Goal: Task Accomplishment & Management: Manage account settings

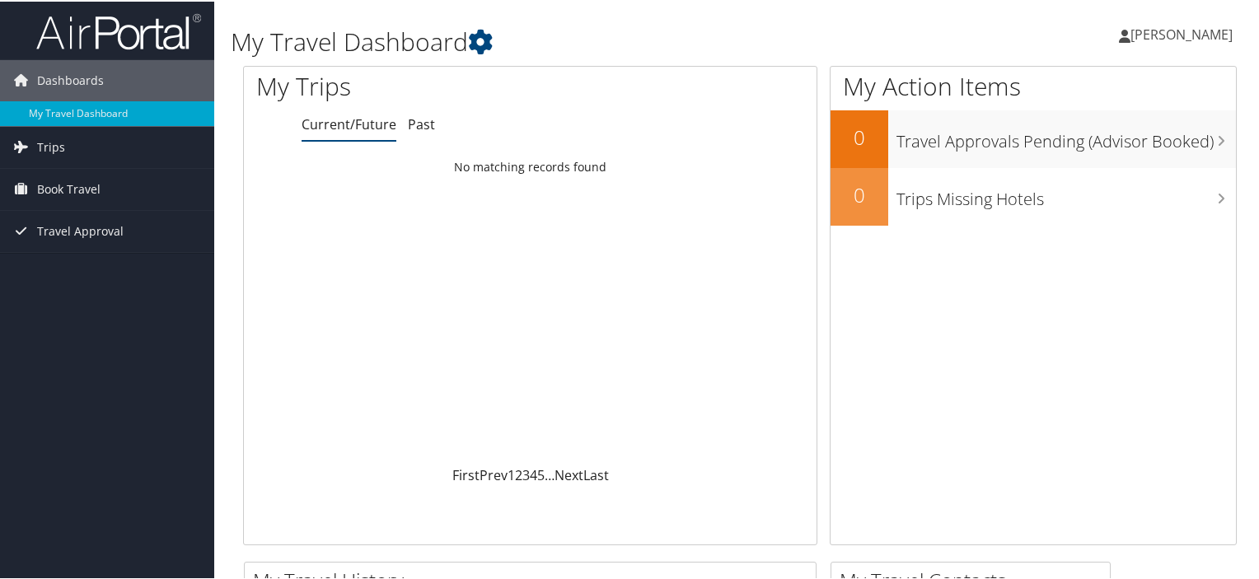
click at [1148, 30] on span "Howard Veeder" at bounding box center [1181, 33] width 102 height 18
click at [1101, 150] on link "View Travel Profile" at bounding box center [1138, 147] width 184 height 28
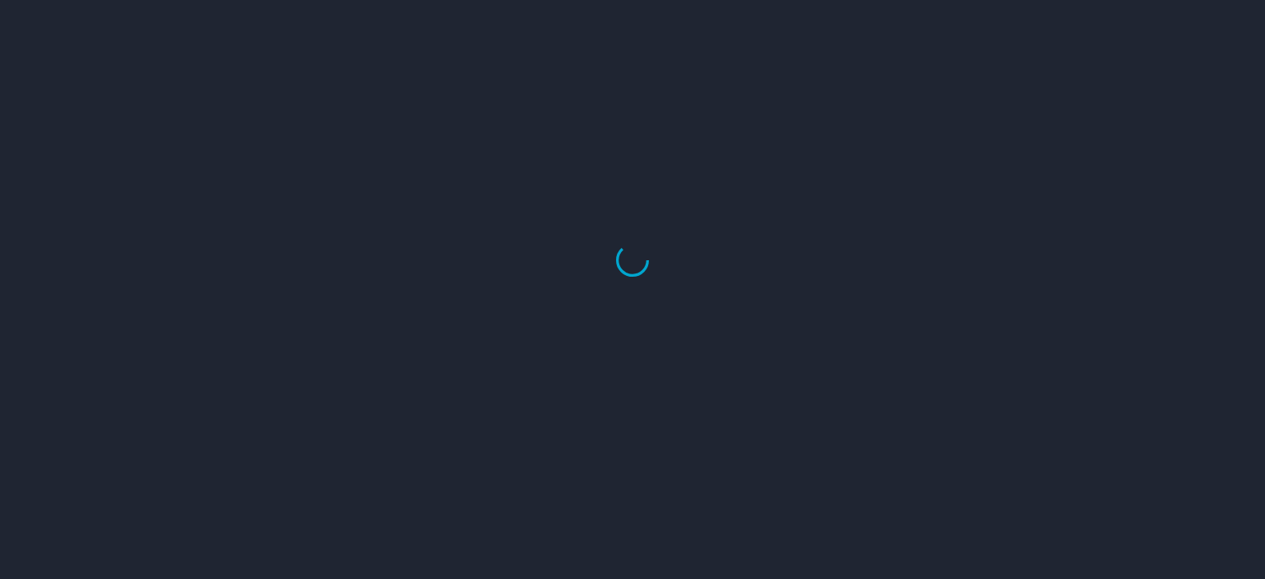
select select "US"
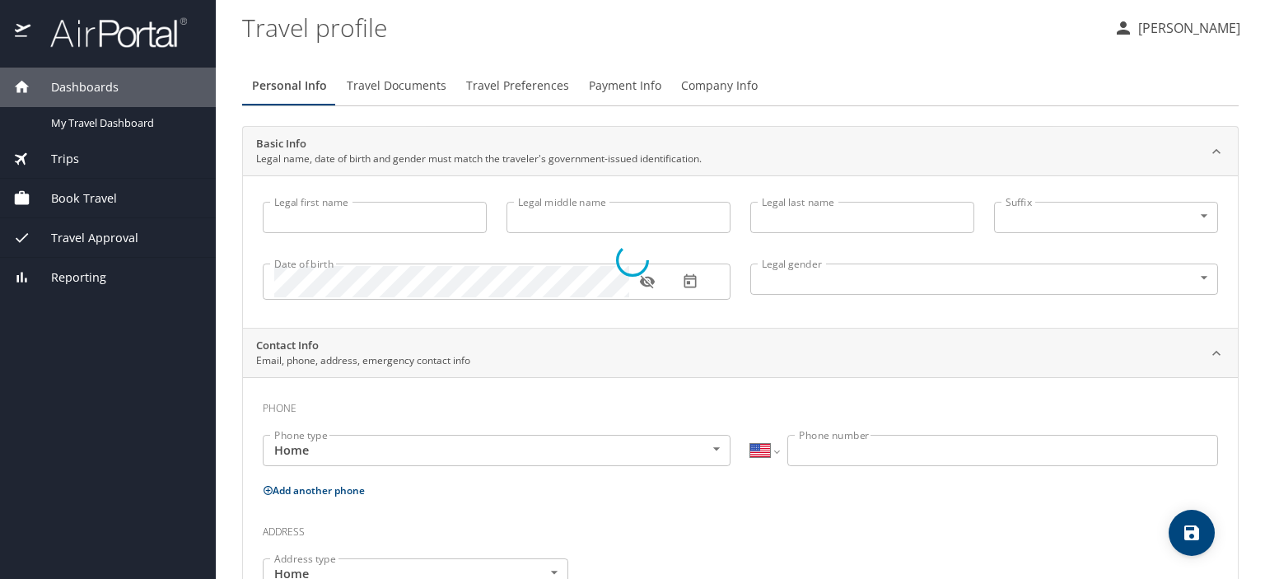
type input "[PERSON_NAME]"
type input "[DEMOGRAPHIC_DATA]"
type input "[PERSON_NAME]"
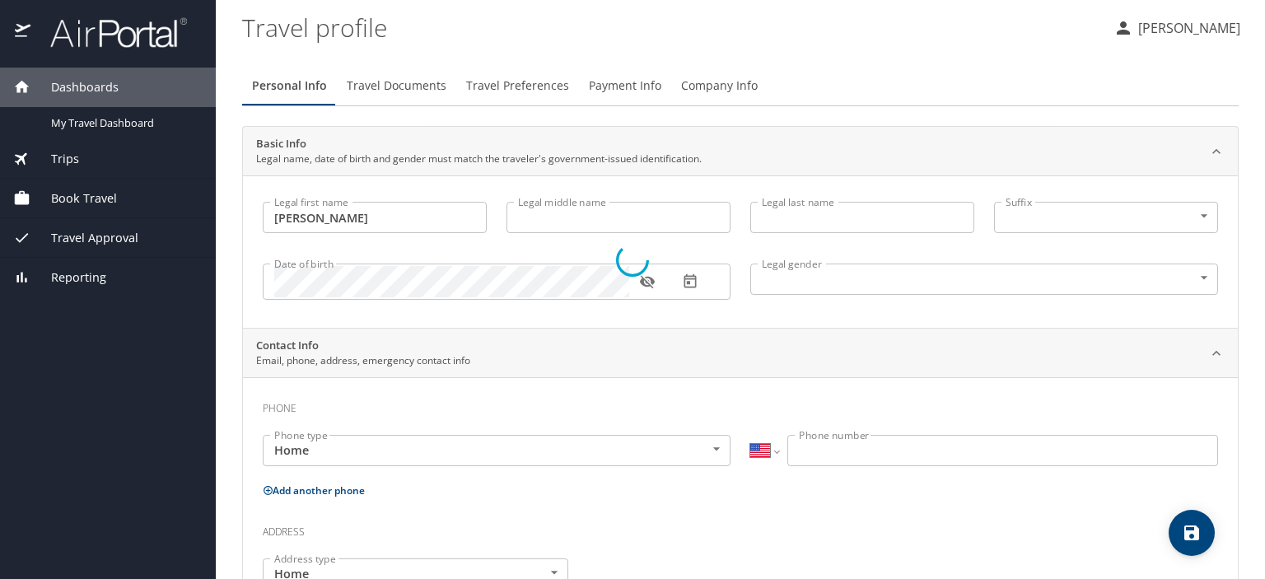
type input "[PHONE_NUMBER]"
type input "[EMAIL_ADDRESS][DOMAIN_NAME]"
select select "US"
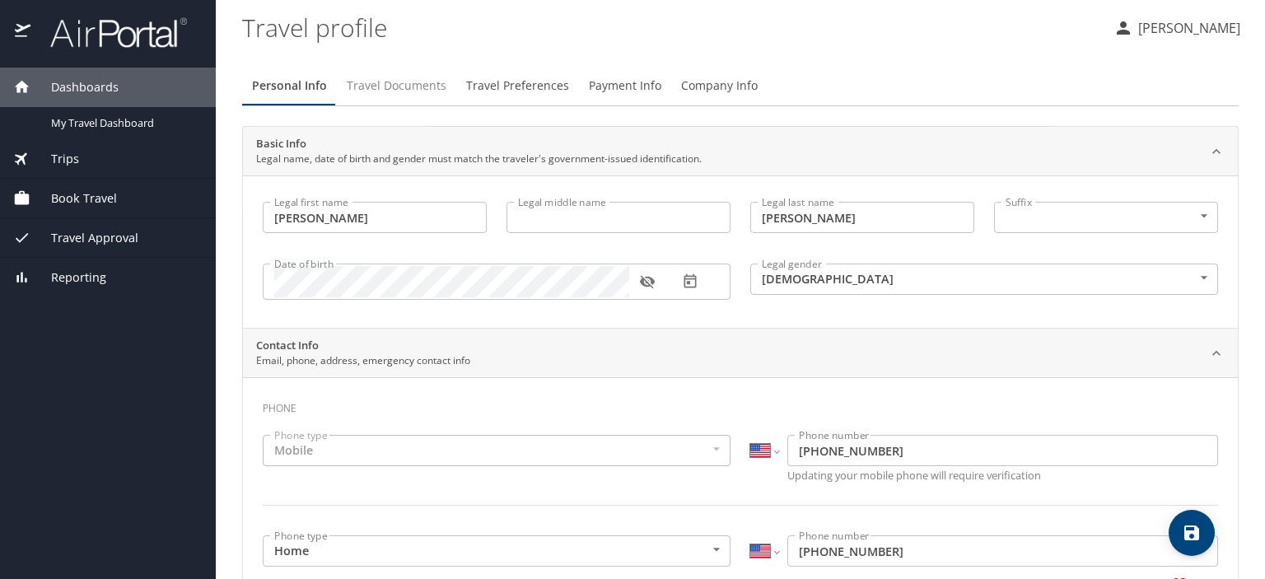
click at [400, 87] on span "Travel Documents" at bounding box center [397, 86] width 100 height 21
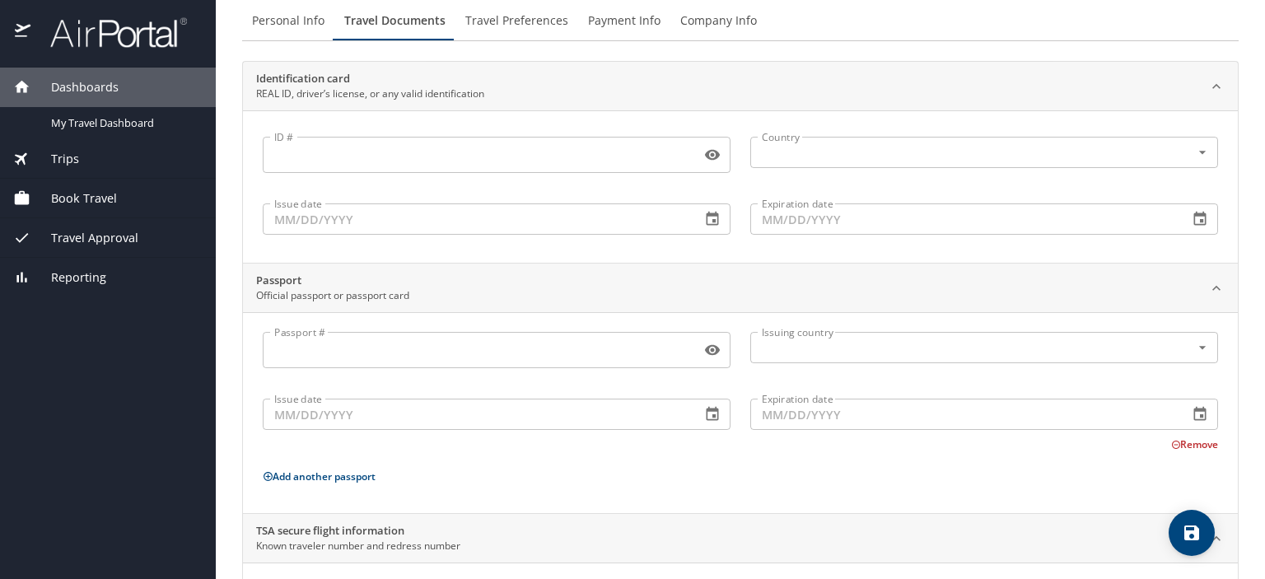
scroll to position [171, 0]
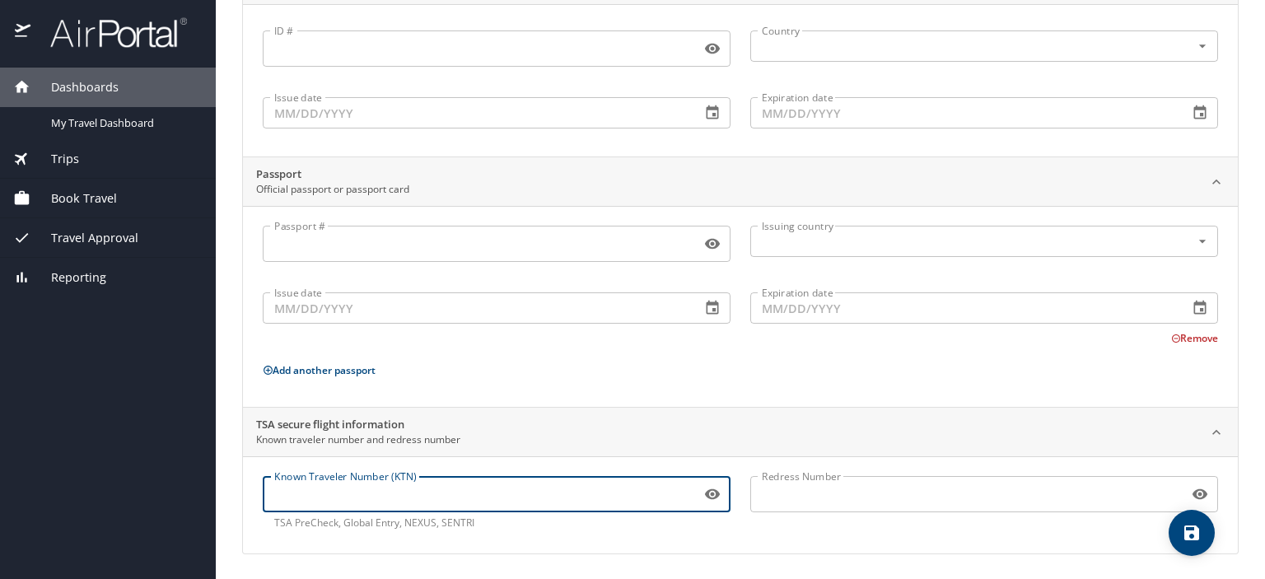
click at [380, 494] on input "Known Traveler Number (KTN)" at bounding box center [479, 494] width 432 height 31
type input "168432693"
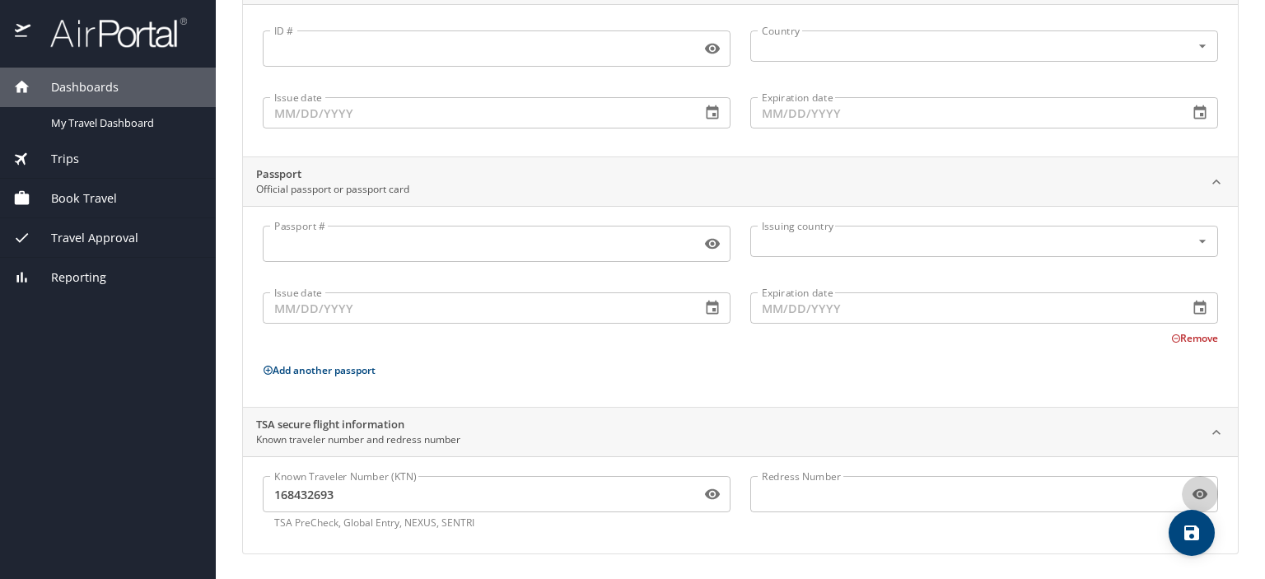
click at [1192, 490] on icon "button" at bounding box center [1200, 494] width 16 height 16
click at [896, 554] on div "Personal Info Travel Documents Travel Preferences Payment Info Company Info Ide…" at bounding box center [740, 230] width 997 height 699
click at [1187, 494] on icon "button" at bounding box center [1193, 495] width 15 height 13
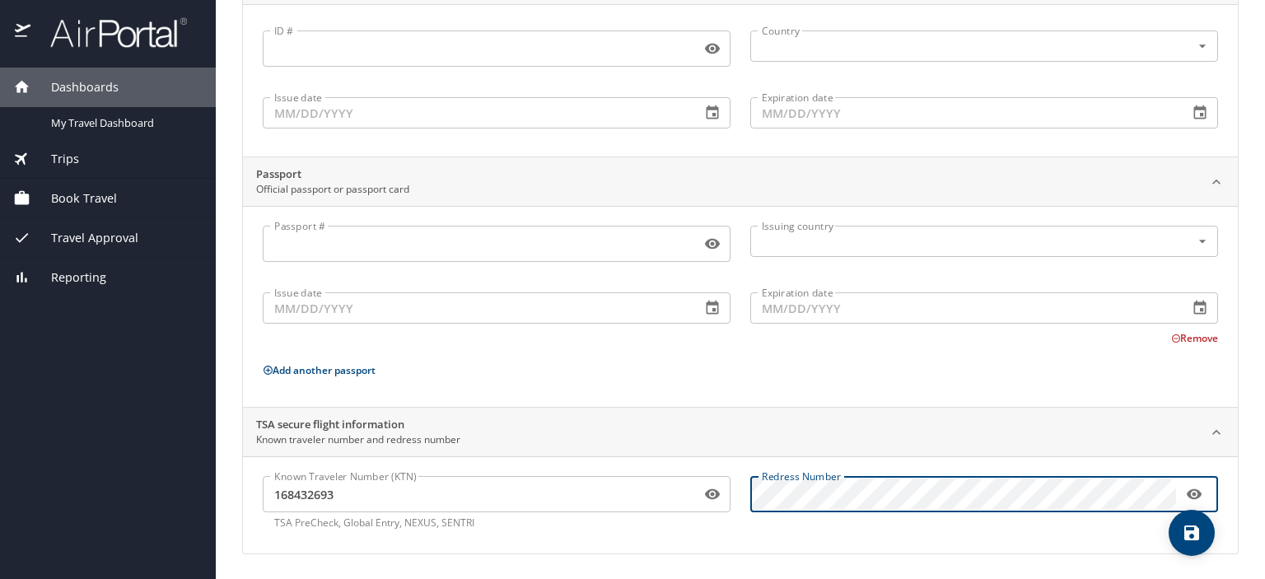
click at [824, 425] on div "TSA secure flight information Known traveler number and redress number" at bounding box center [727, 432] width 943 height 31
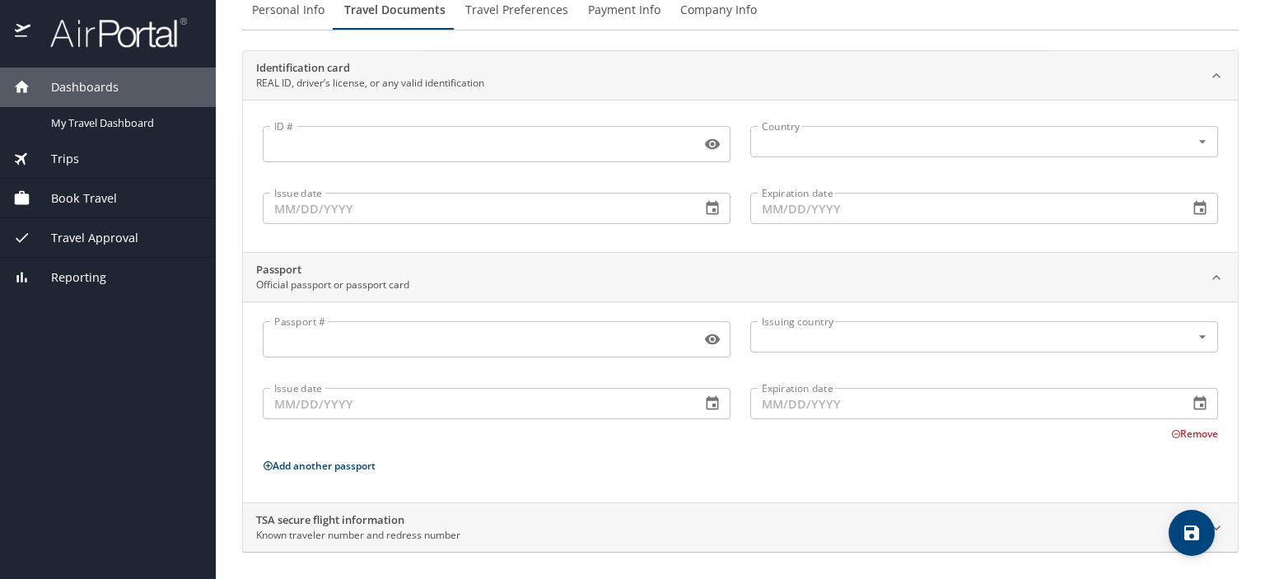
scroll to position [74, 0]
drag, startPoint x: 1147, startPoint y: 527, endPoint x: 1039, endPoint y: 546, distance: 109.6
click at [1039, 546] on div "Personal Info Travel Documents Travel Preferences Payment Info Company Info Ide…" at bounding box center [740, 280] width 997 height 602
click at [353, 520] on h2 "TSA secure flight information" at bounding box center [358, 522] width 204 height 16
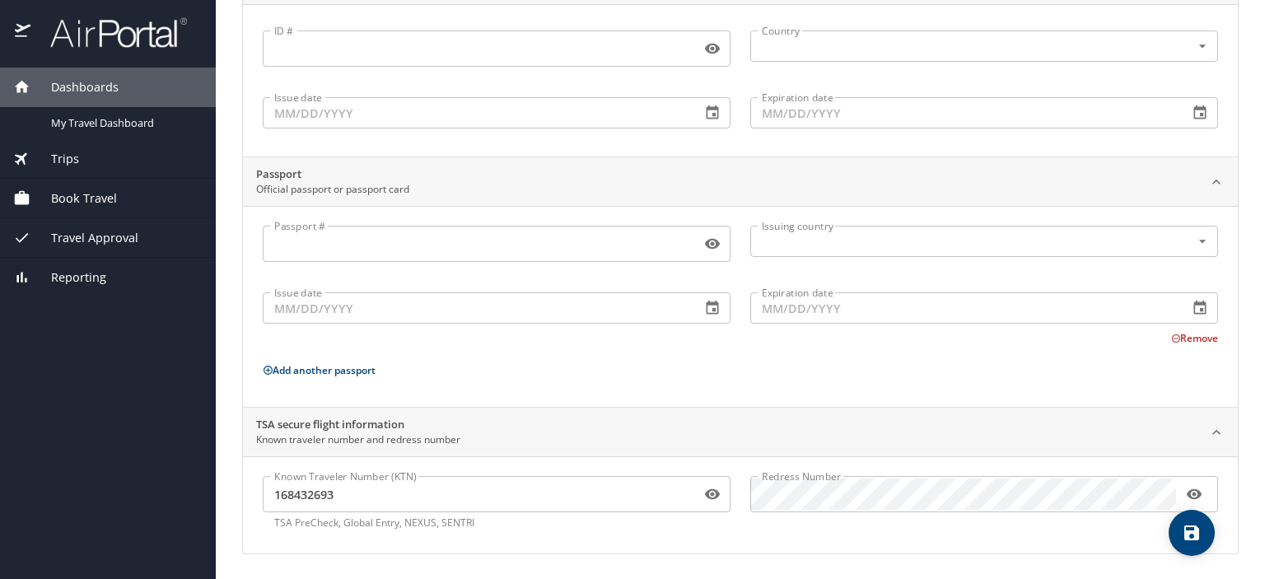
scroll to position [0, 0]
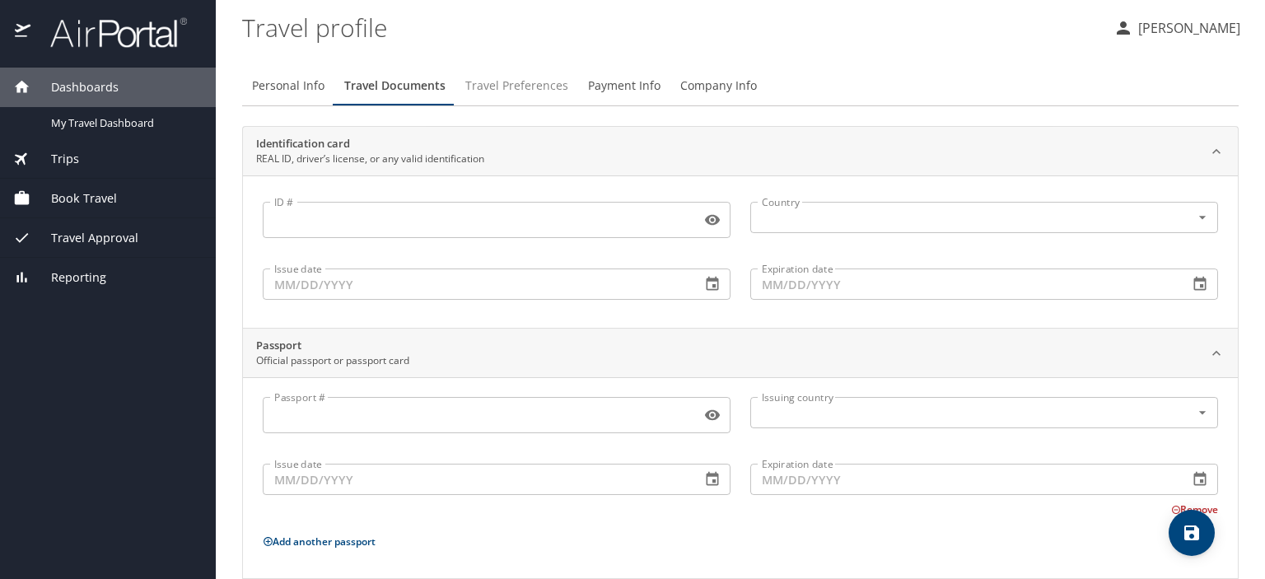
click at [500, 84] on span "Travel Preferences" at bounding box center [516, 86] width 103 height 21
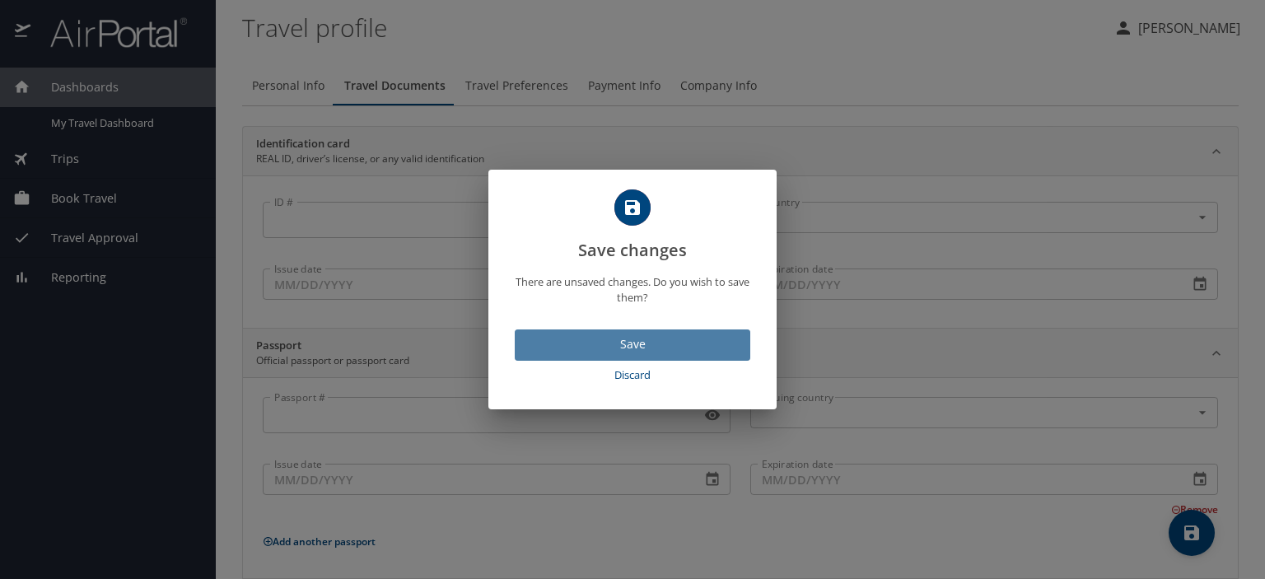
click at [639, 345] on span "Save" at bounding box center [632, 344] width 209 height 21
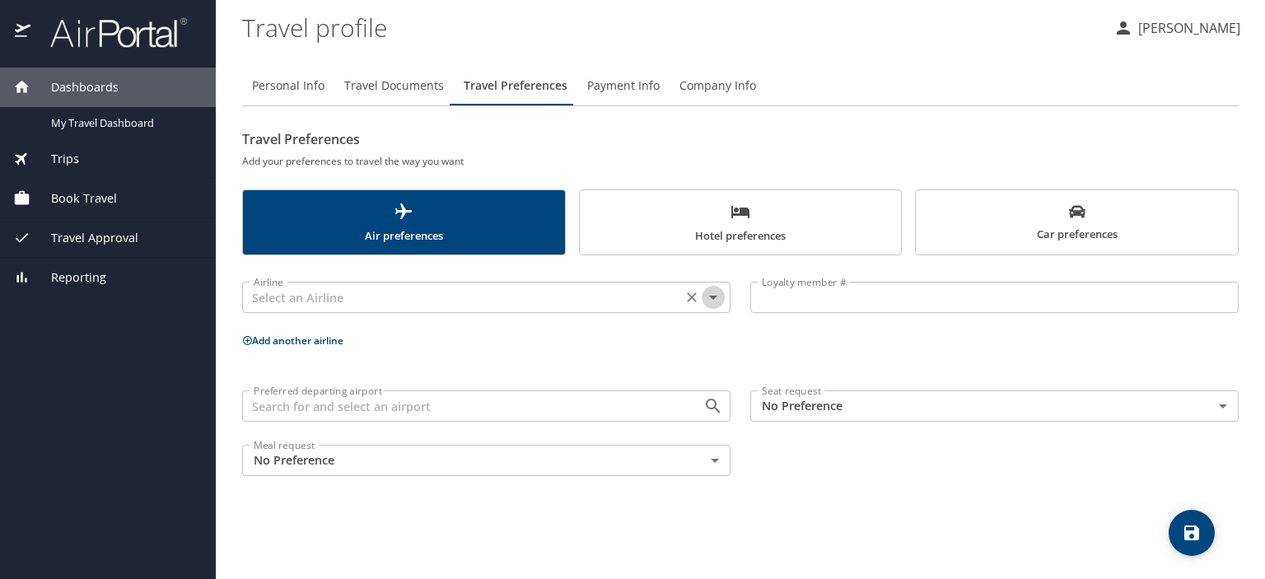
click at [719, 297] on icon "Open" at bounding box center [714, 298] width 20 height 20
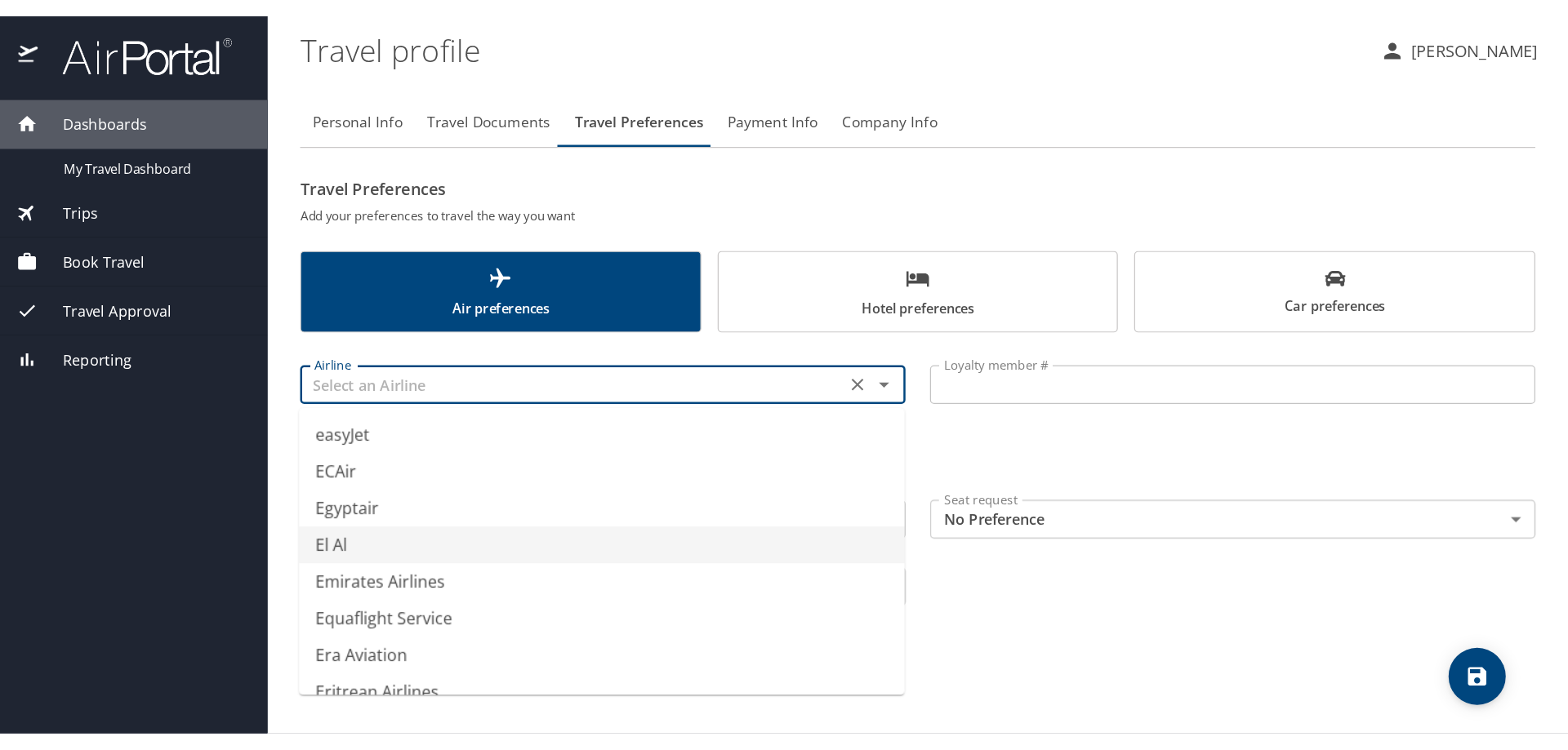
scroll to position [4897, 0]
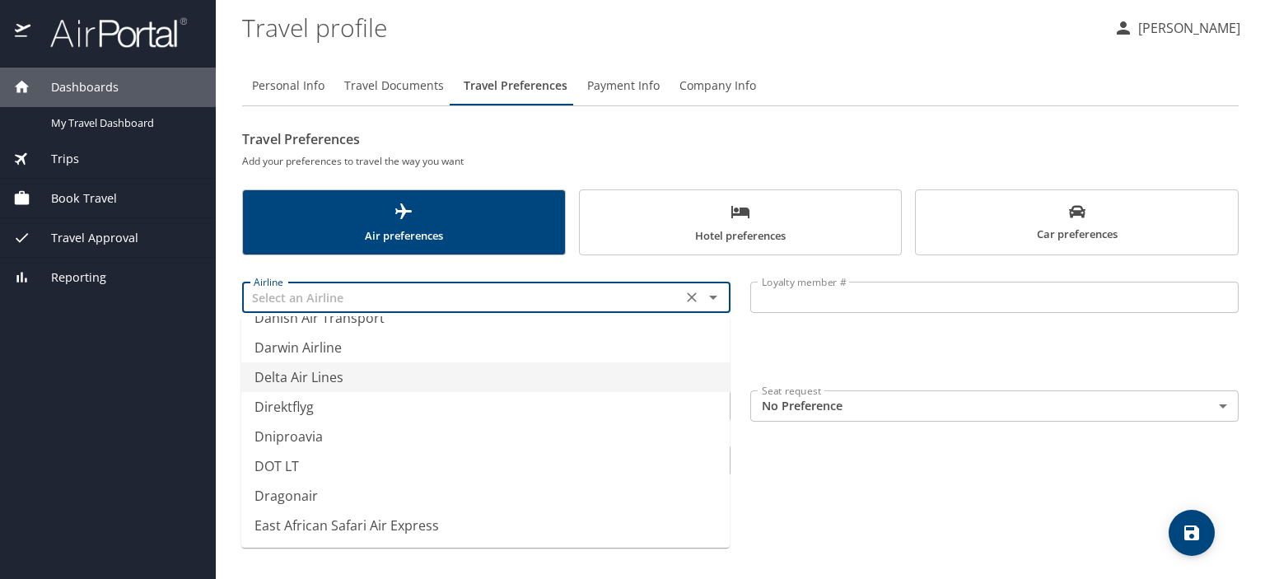
click at [331, 382] on li "Delta Air Lines" at bounding box center [485, 378] width 489 height 30
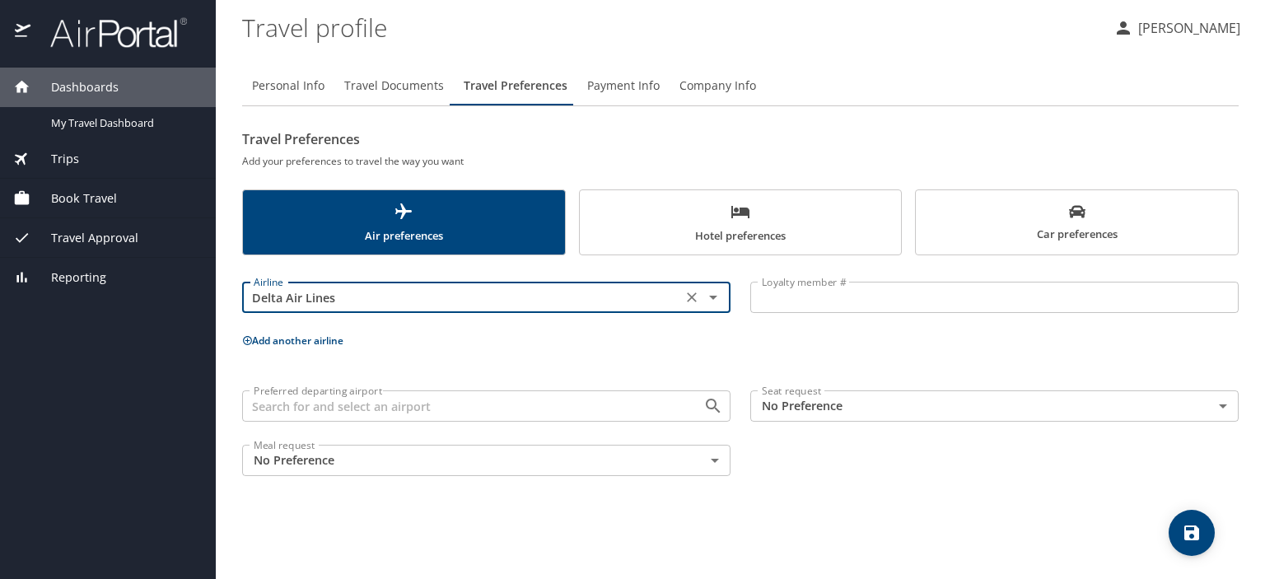
type input "Delta Air Lines"
click at [849, 299] on input "Loyalty member #" at bounding box center [995, 297] width 489 height 31
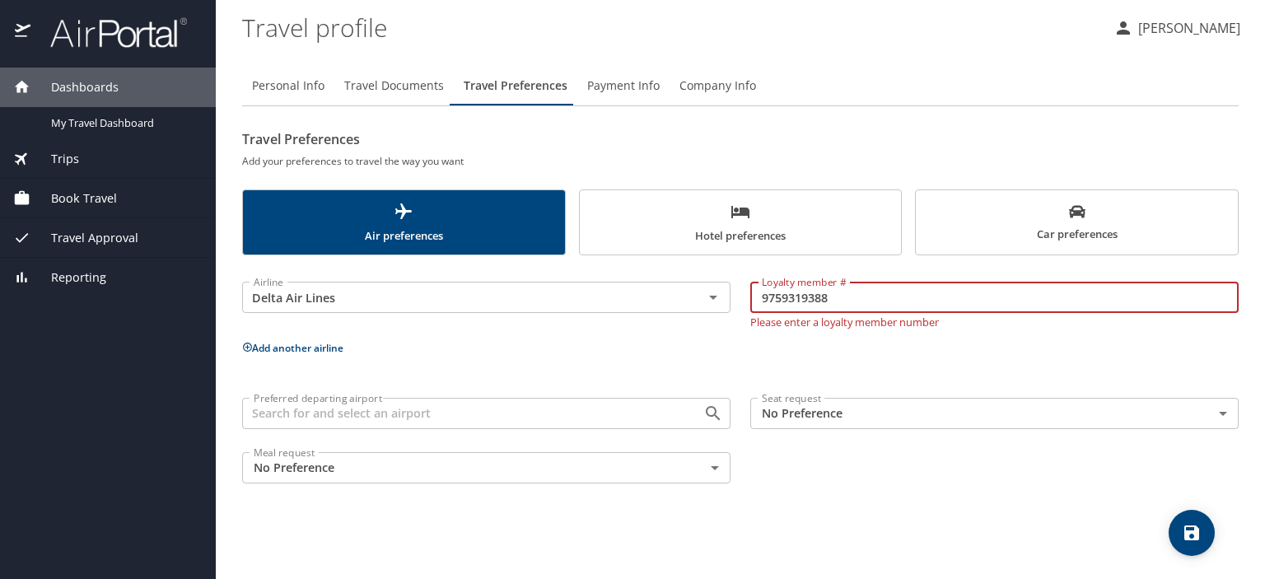
type input "9759319388"
click at [554, 358] on div "Airline Delta Air Lines Airline Loyalty member # 9759319388 Loyalty member # Pl…" at bounding box center [740, 379] width 997 height 228
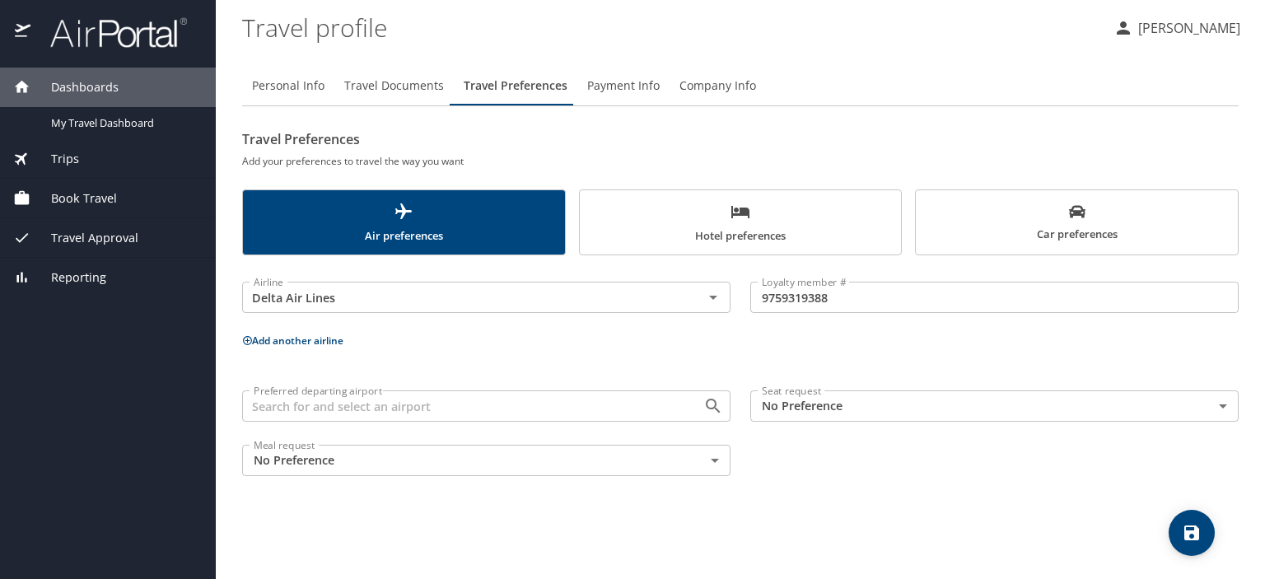
click at [503, 409] on input "Preferred departing airport" at bounding box center [462, 405] width 430 height 21
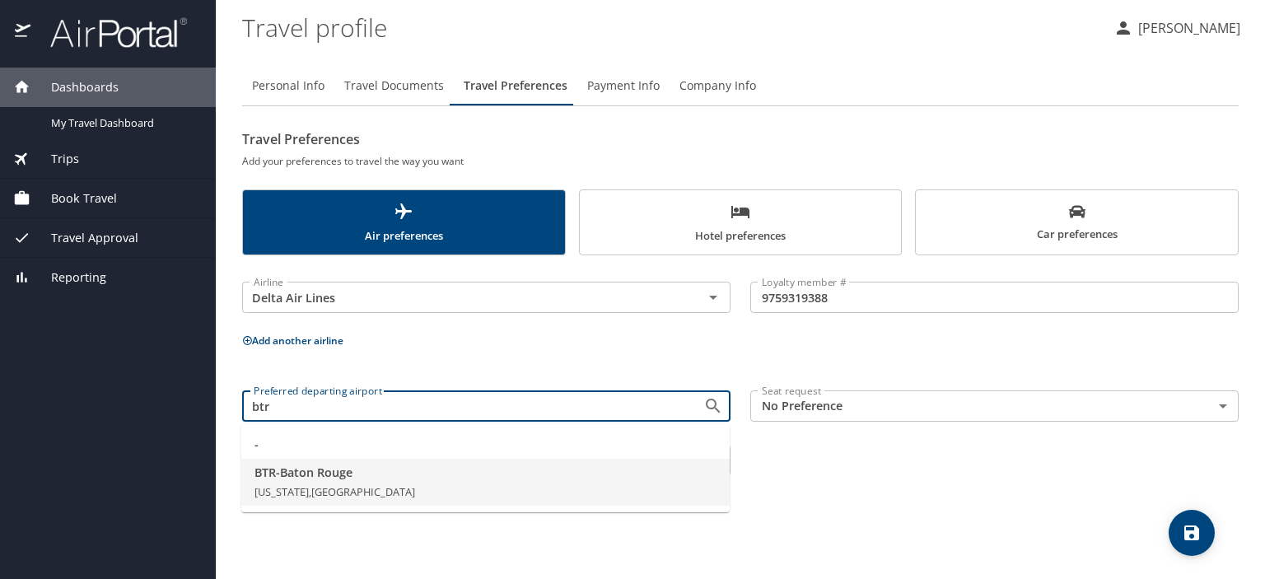
click at [340, 468] on span "BTR - Baton Rouge" at bounding box center [486, 473] width 462 height 18
type input "BTR - Baton Rouge"
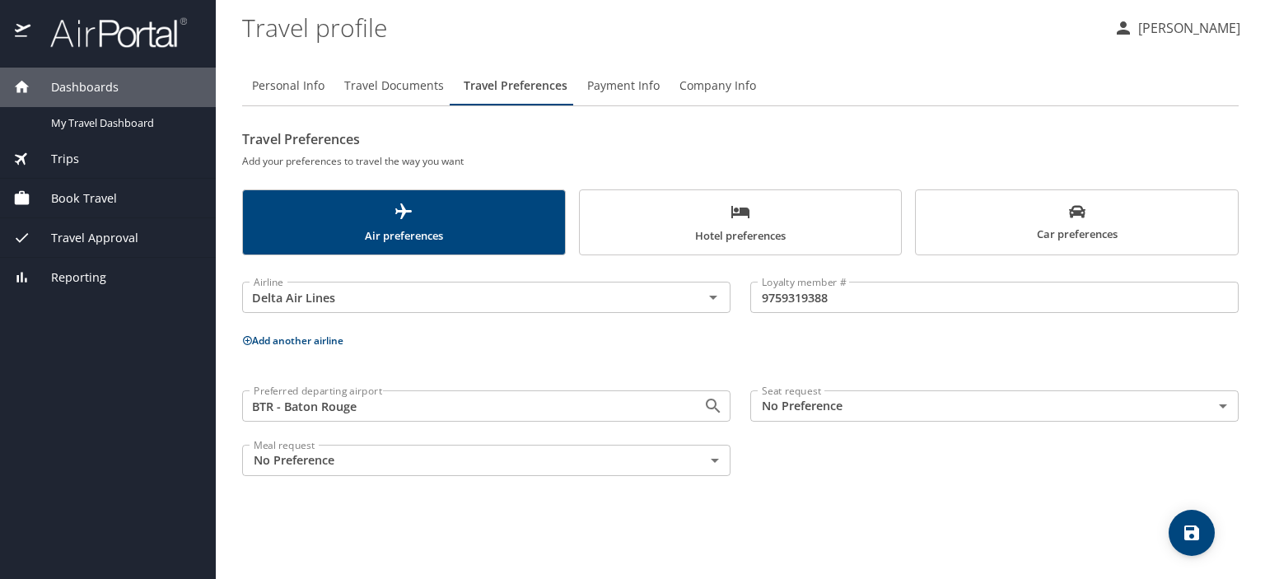
click at [1225, 402] on body "Dashboards My Travel Dashboard Trips Current / Future Trips Past Trips Trips Mi…" at bounding box center [632, 289] width 1265 height 579
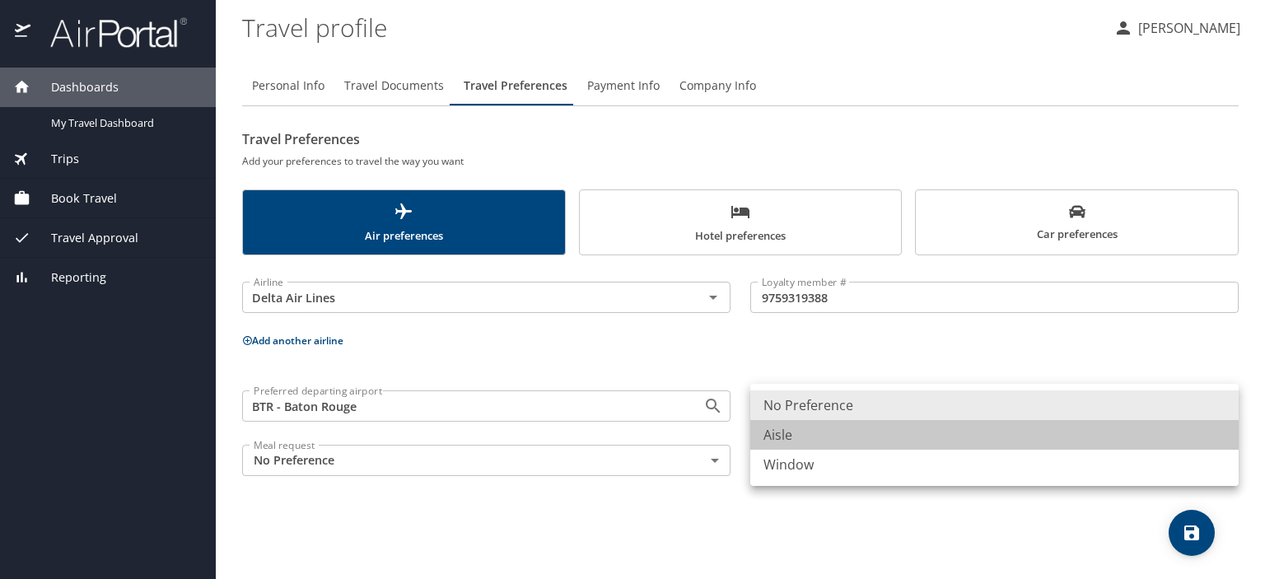
click at [772, 437] on li "Aisle" at bounding box center [995, 435] width 489 height 30
type input "Aisle"
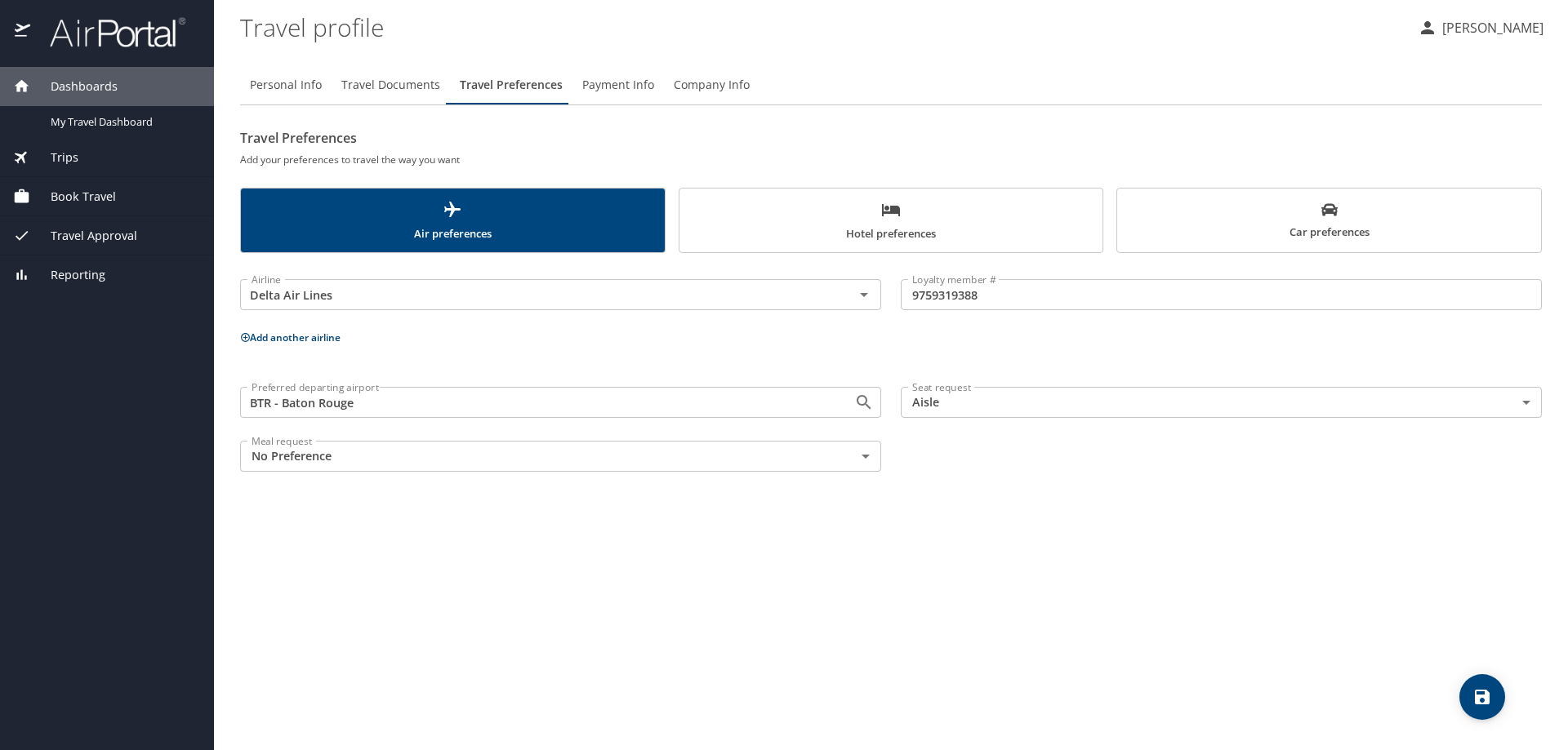
click at [894, 217] on icon "scrollable force tabs example" at bounding box center [891, 210] width 20 height 20
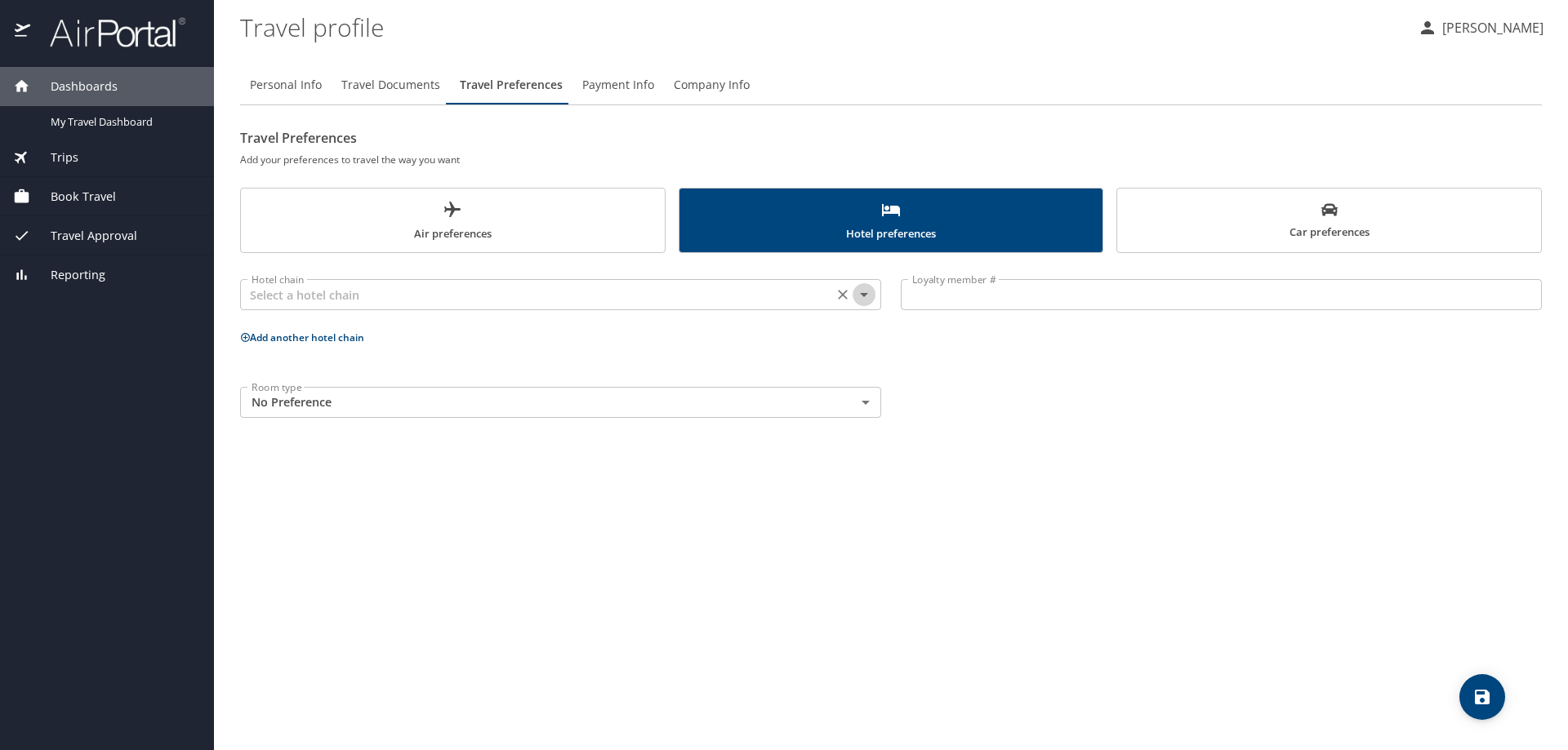
click at [862, 291] on icon "Open" at bounding box center [864, 295] width 20 height 20
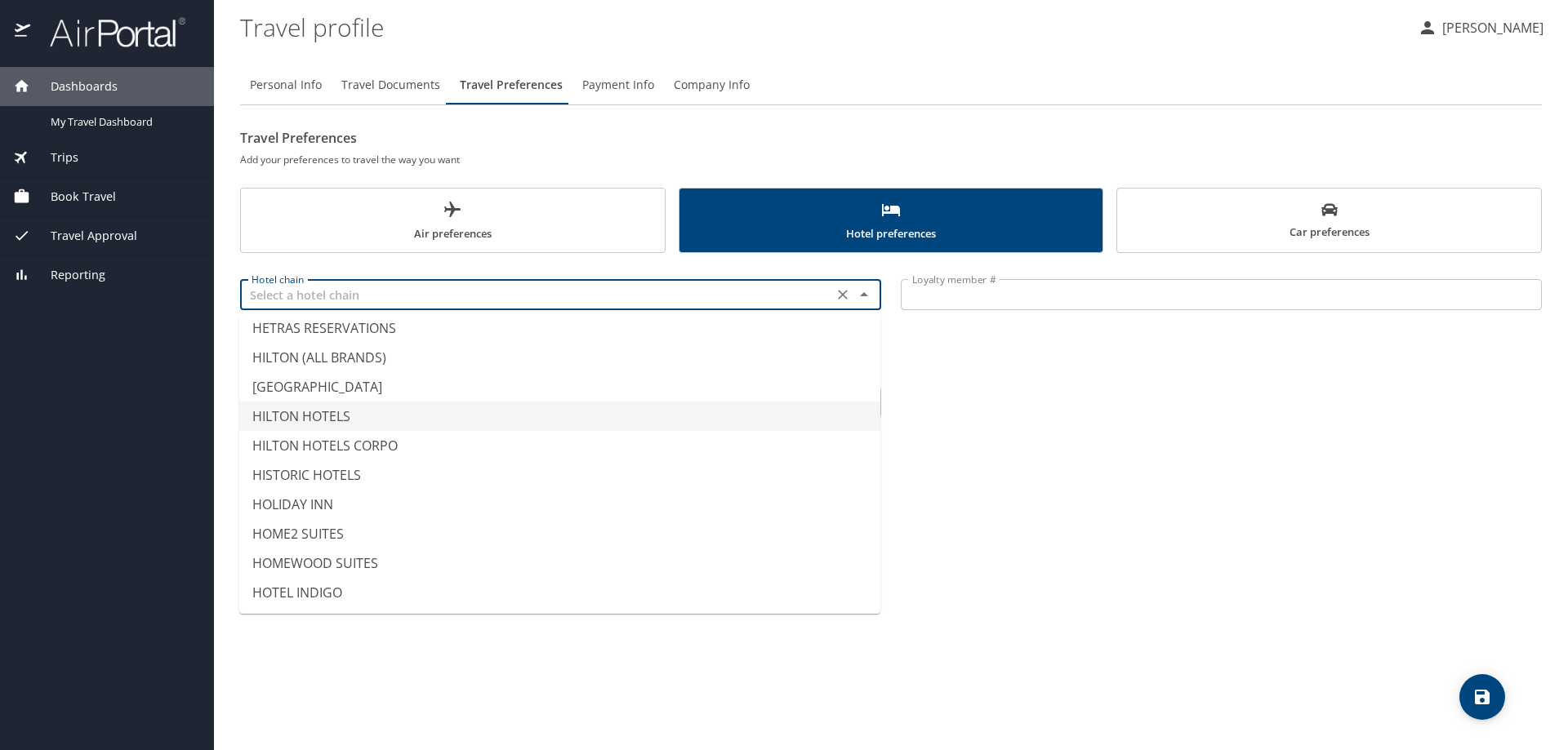
scroll to position [3510, 0]
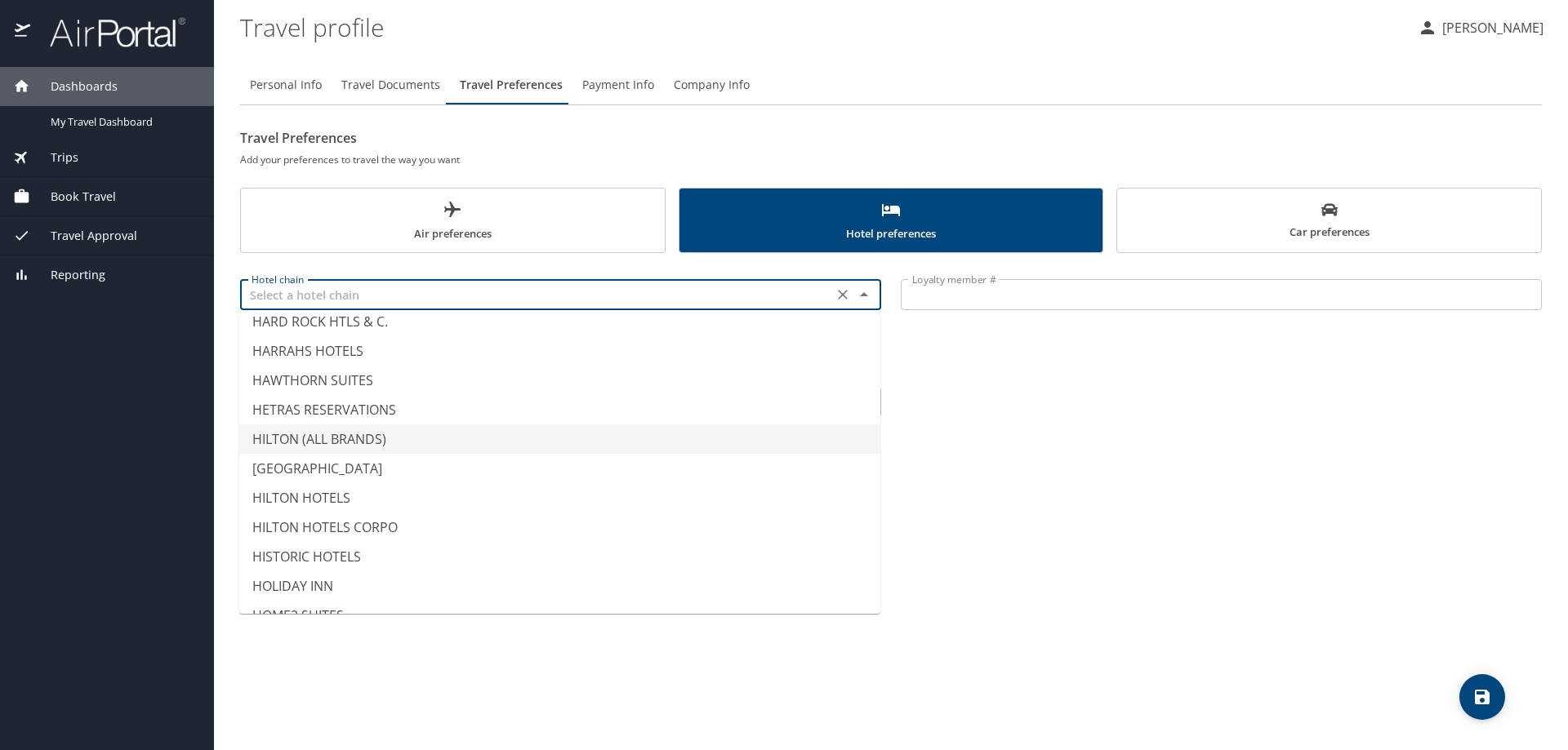
click at [311, 445] on li "HILTON (ALL BRANDS)" at bounding box center [559, 439] width 641 height 30
type input "HILTON (ALL BRANDS)"
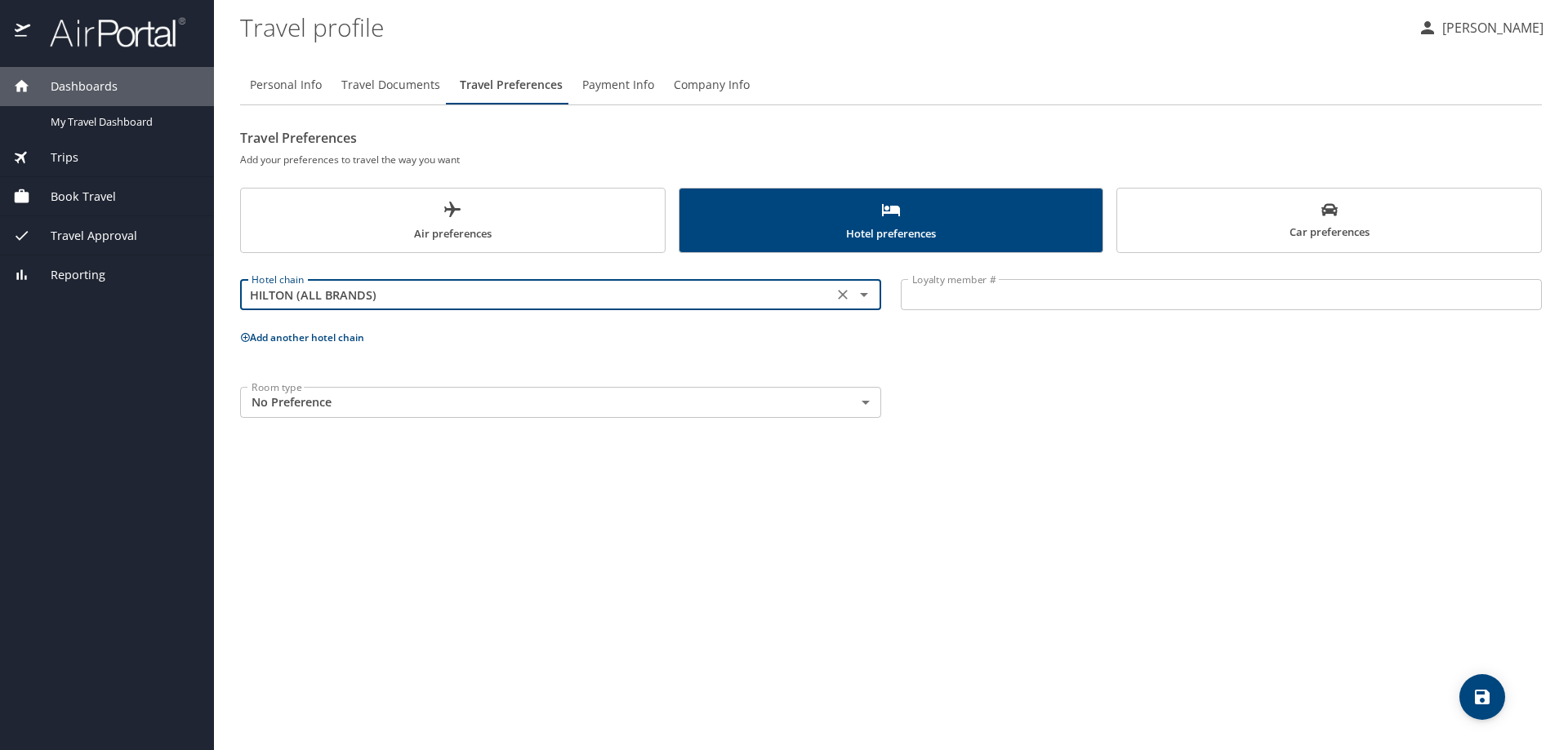
click at [1019, 290] on input "Loyalty member #" at bounding box center [1221, 294] width 641 height 31
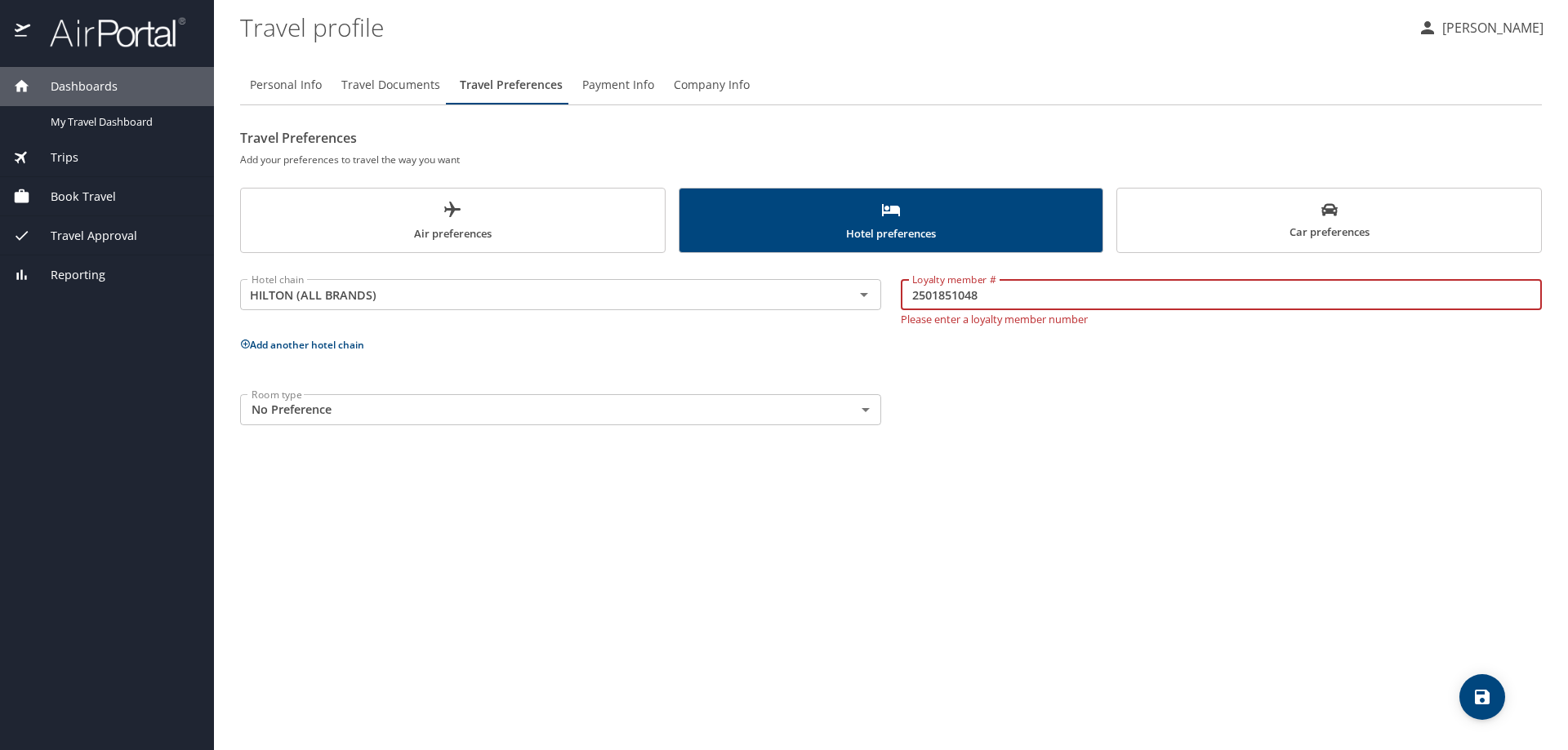
type input "2501851048"
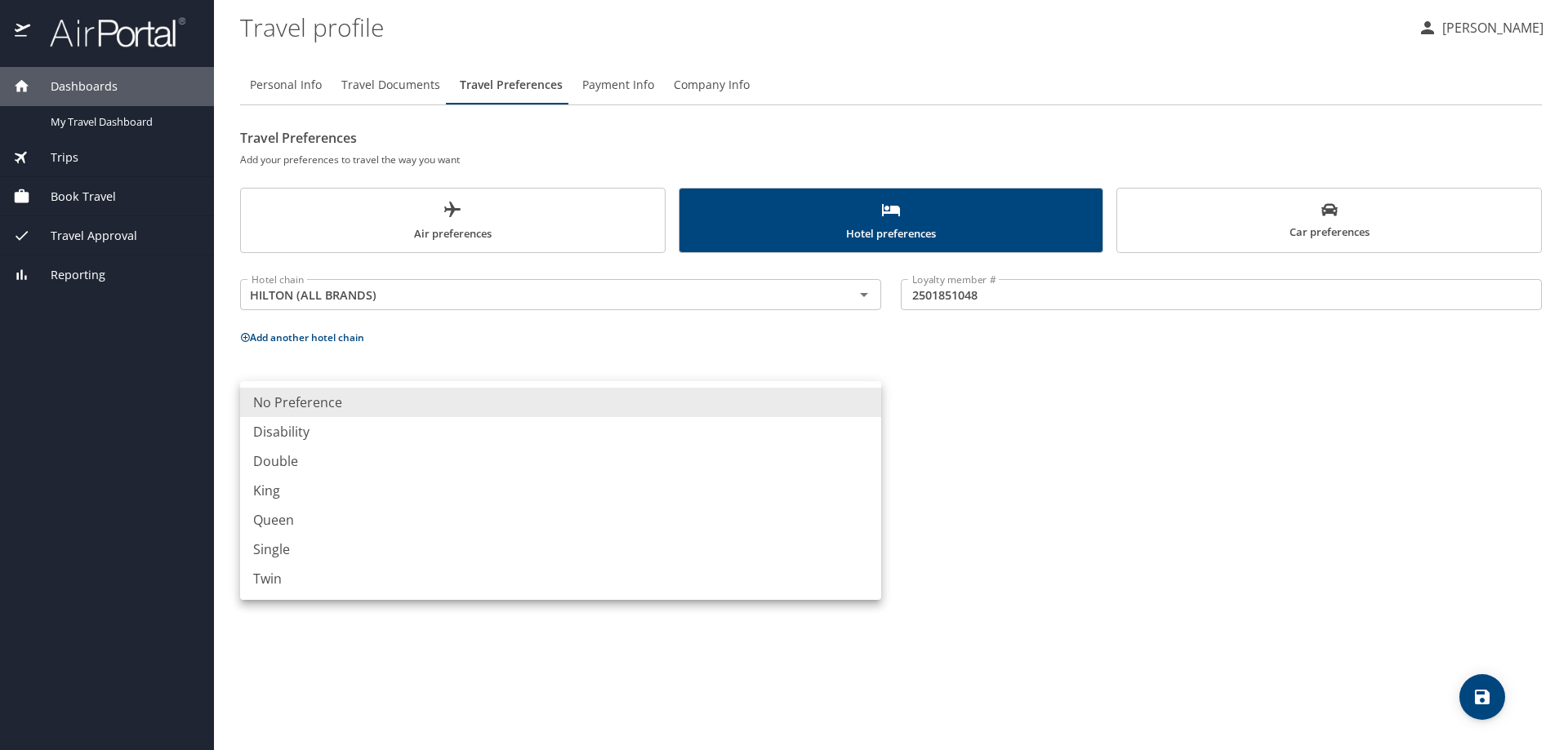
click at [866, 406] on body "Dashboards My Travel Dashboard Trips Current / Future Trips Past Trips Trips Mi…" at bounding box center [784, 375] width 1568 height 750
click at [1025, 438] on div at bounding box center [784, 375] width 1568 height 750
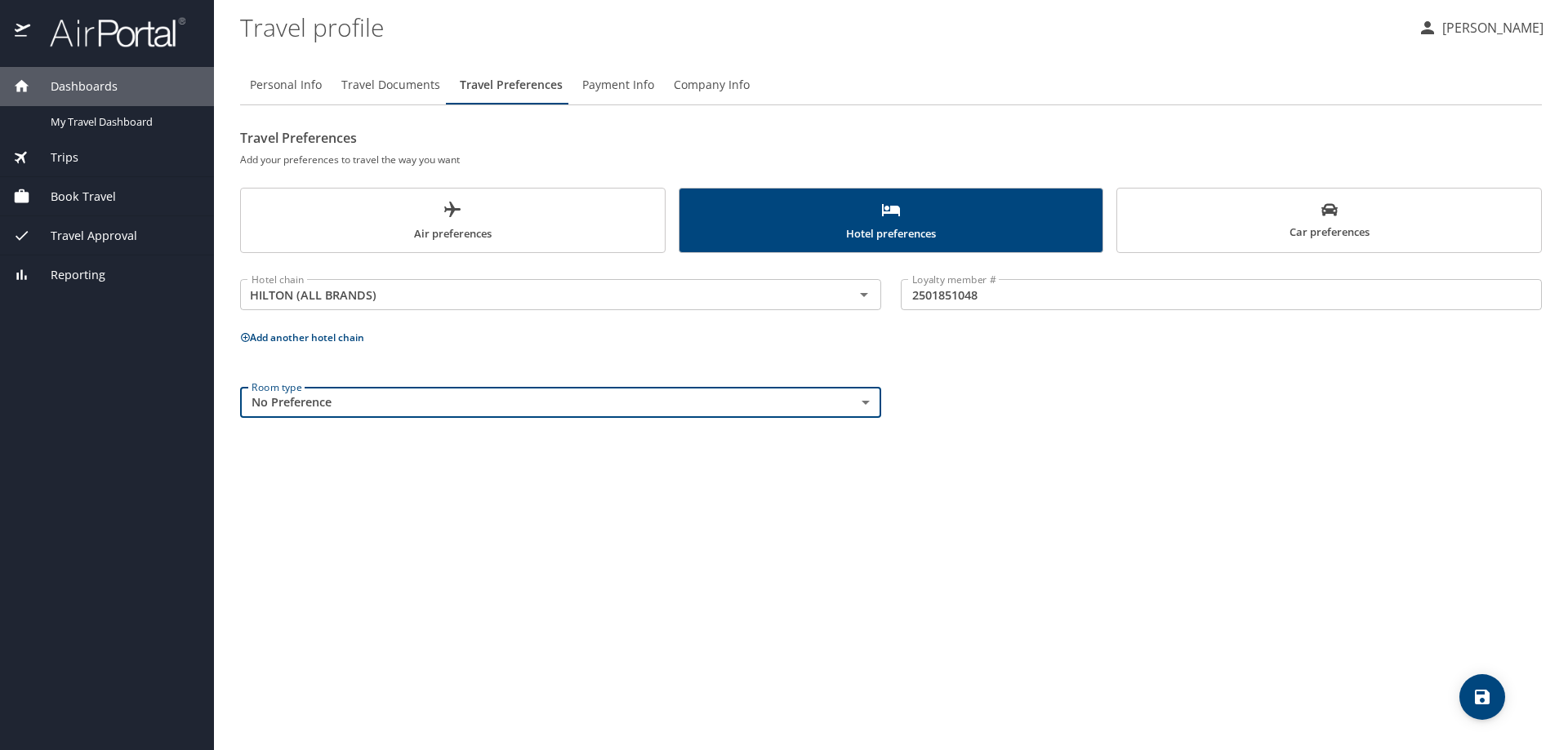
click at [1254, 211] on span "Car preferences" at bounding box center [1329, 222] width 404 height 40
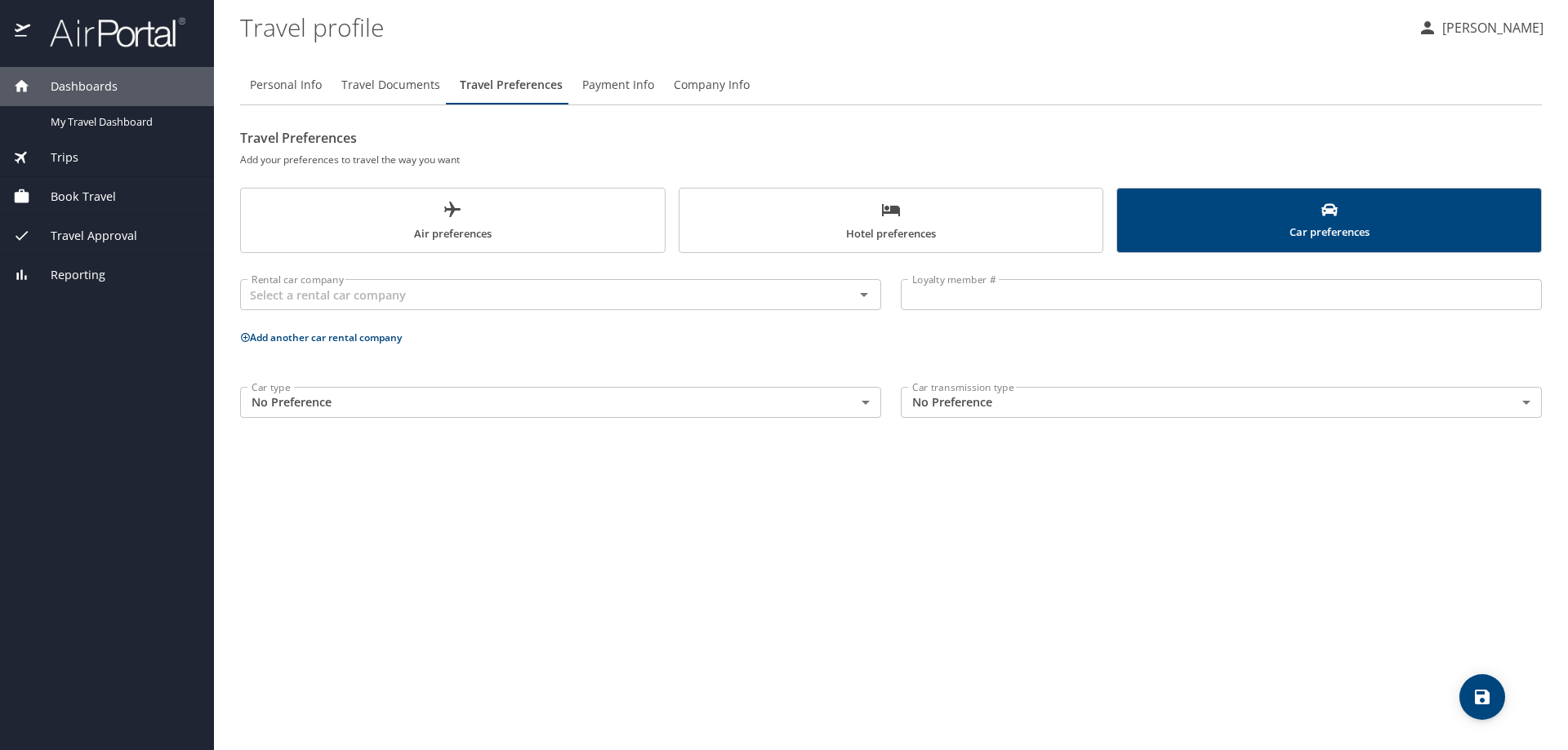
click at [1235, 538] on div "Personal Info Travel Documents Travel Preferences Payment Info Company Info Tra…" at bounding box center [890, 401] width 1301 height 697
click at [901, 211] on span "Hotel preferences" at bounding box center [891, 222] width 404 height 44
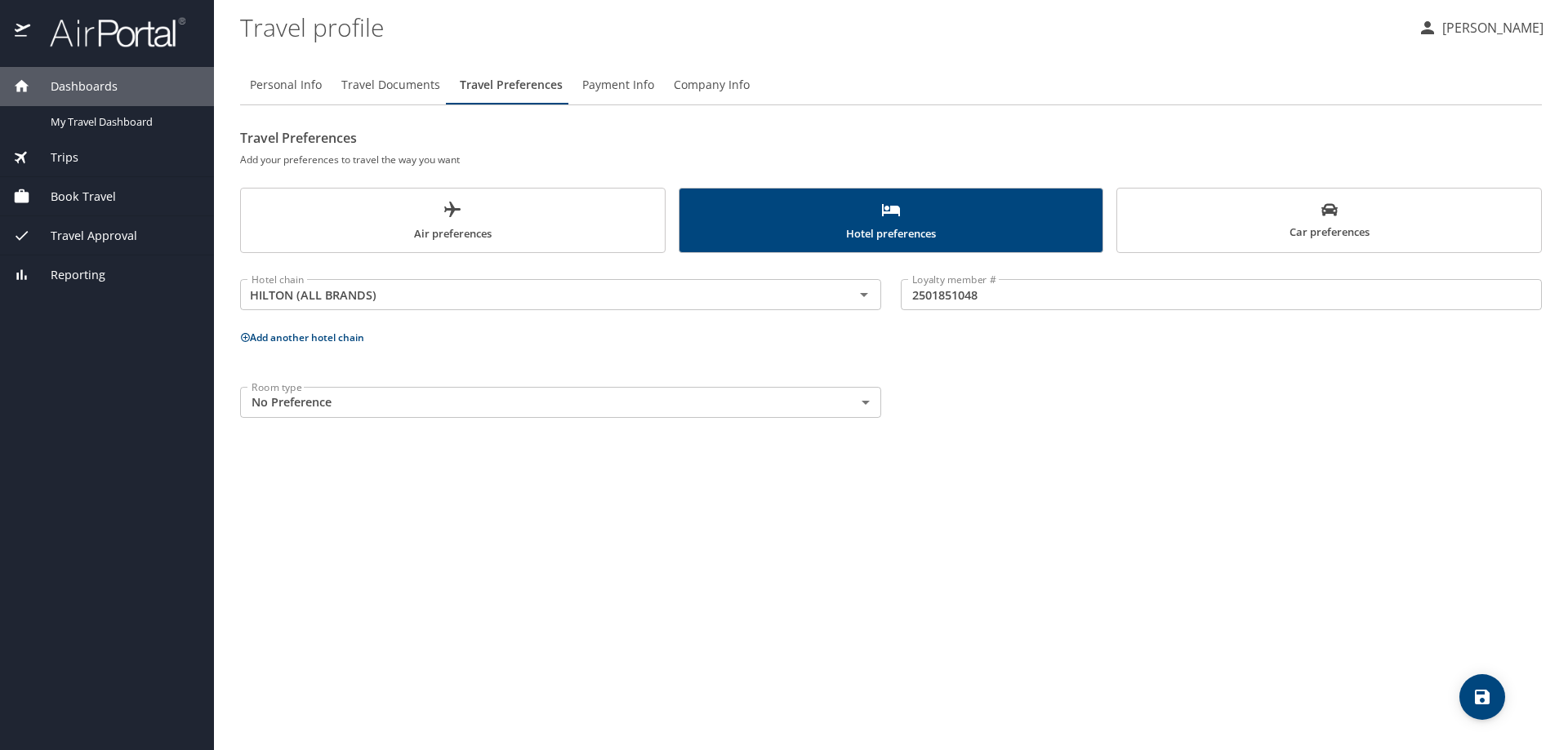
click at [418, 202] on span "Air preferences" at bounding box center [453, 222] width 404 height 44
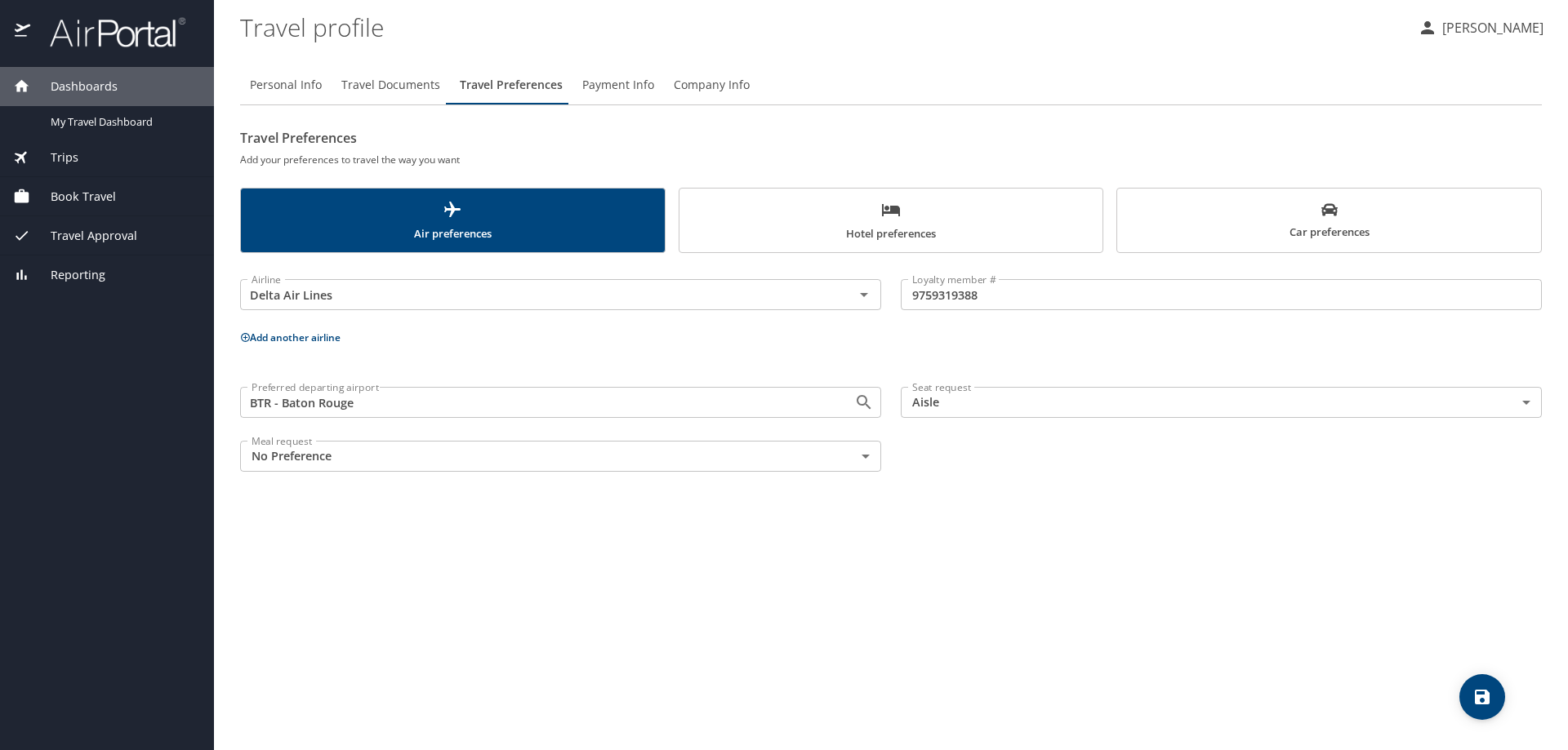
click at [245, 332] on icon at bounding box center [245, 337] width 11 height 11
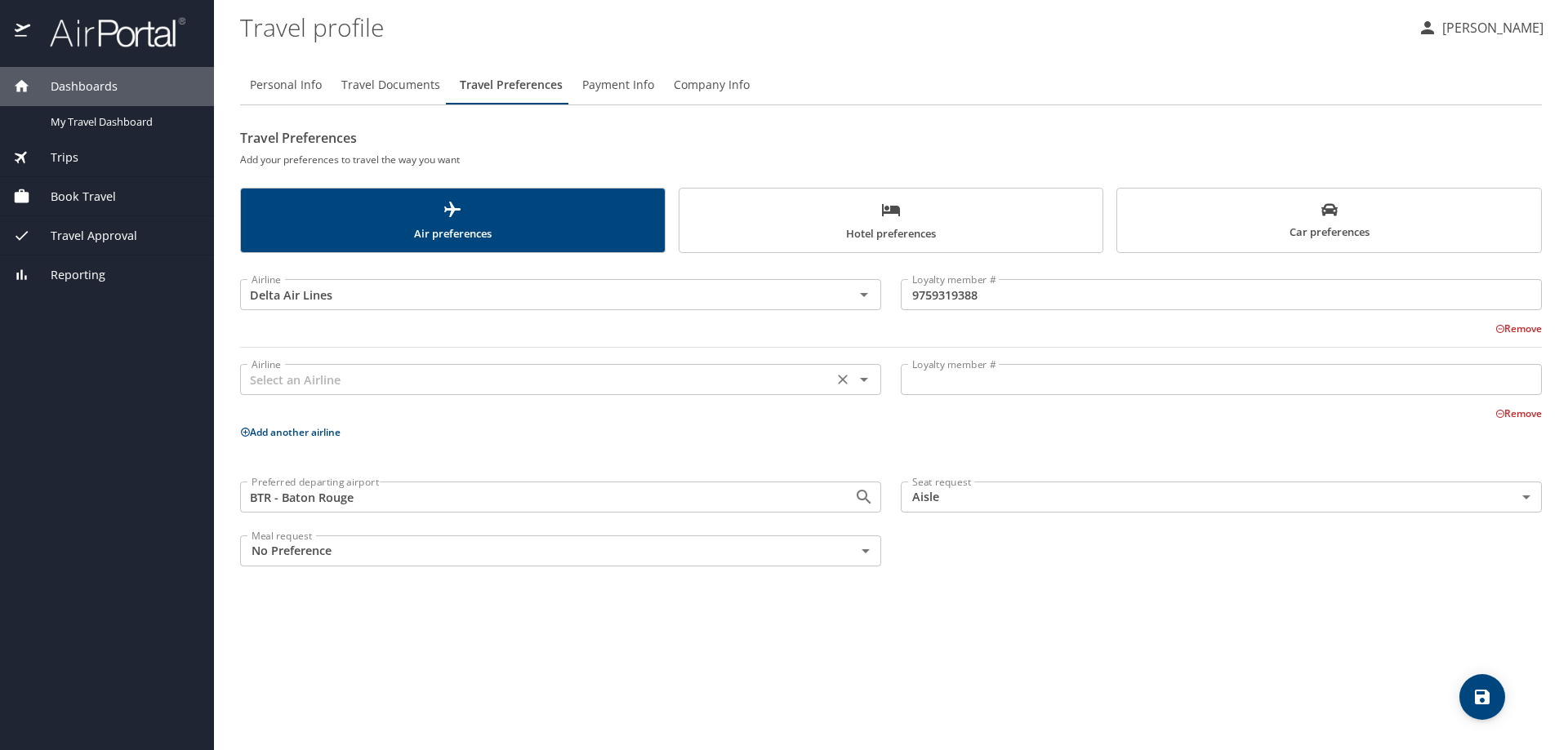
click at [867, 381] on icon "Open" at bounding box center [864, 379] width 20 height 20
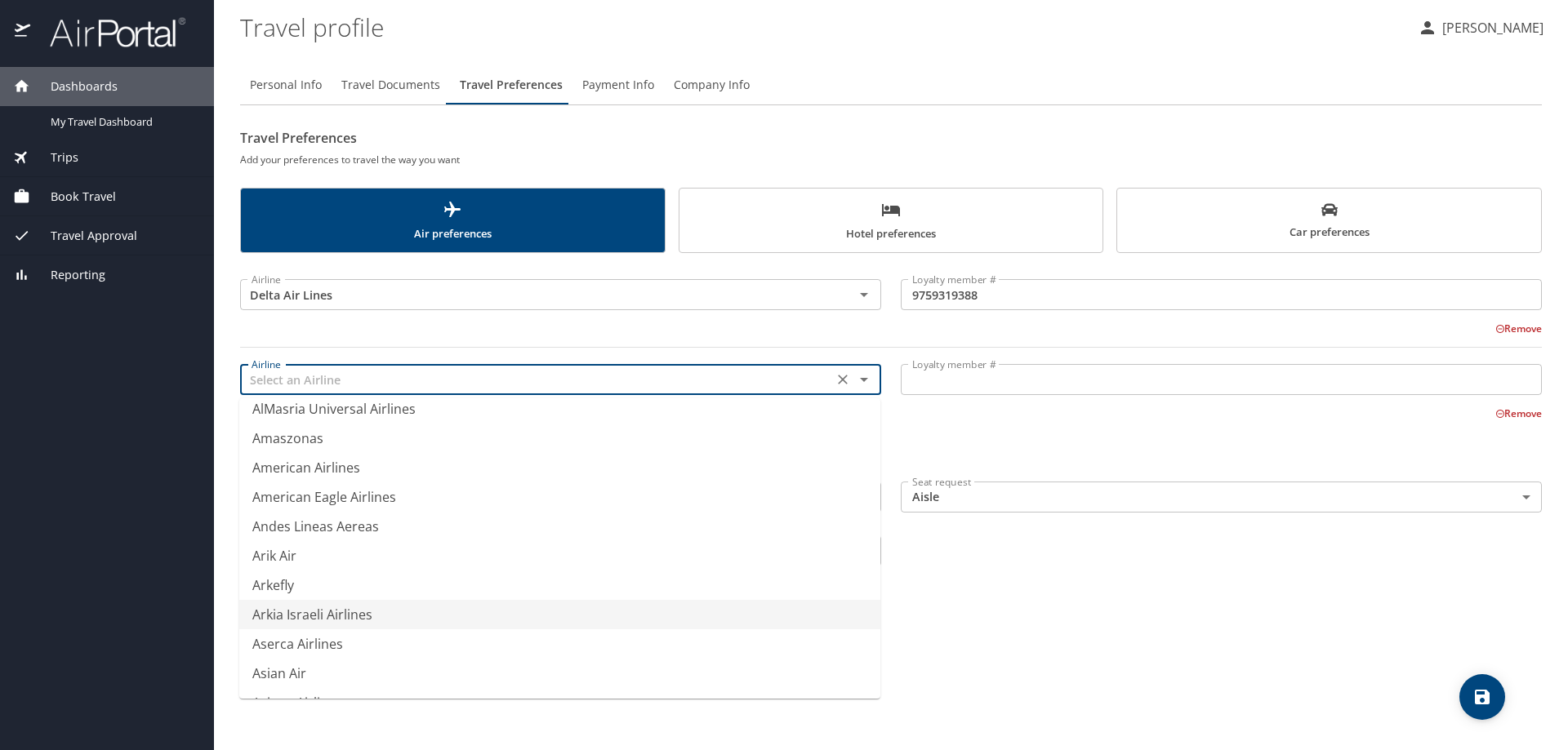
scroll to position [2449, 0]
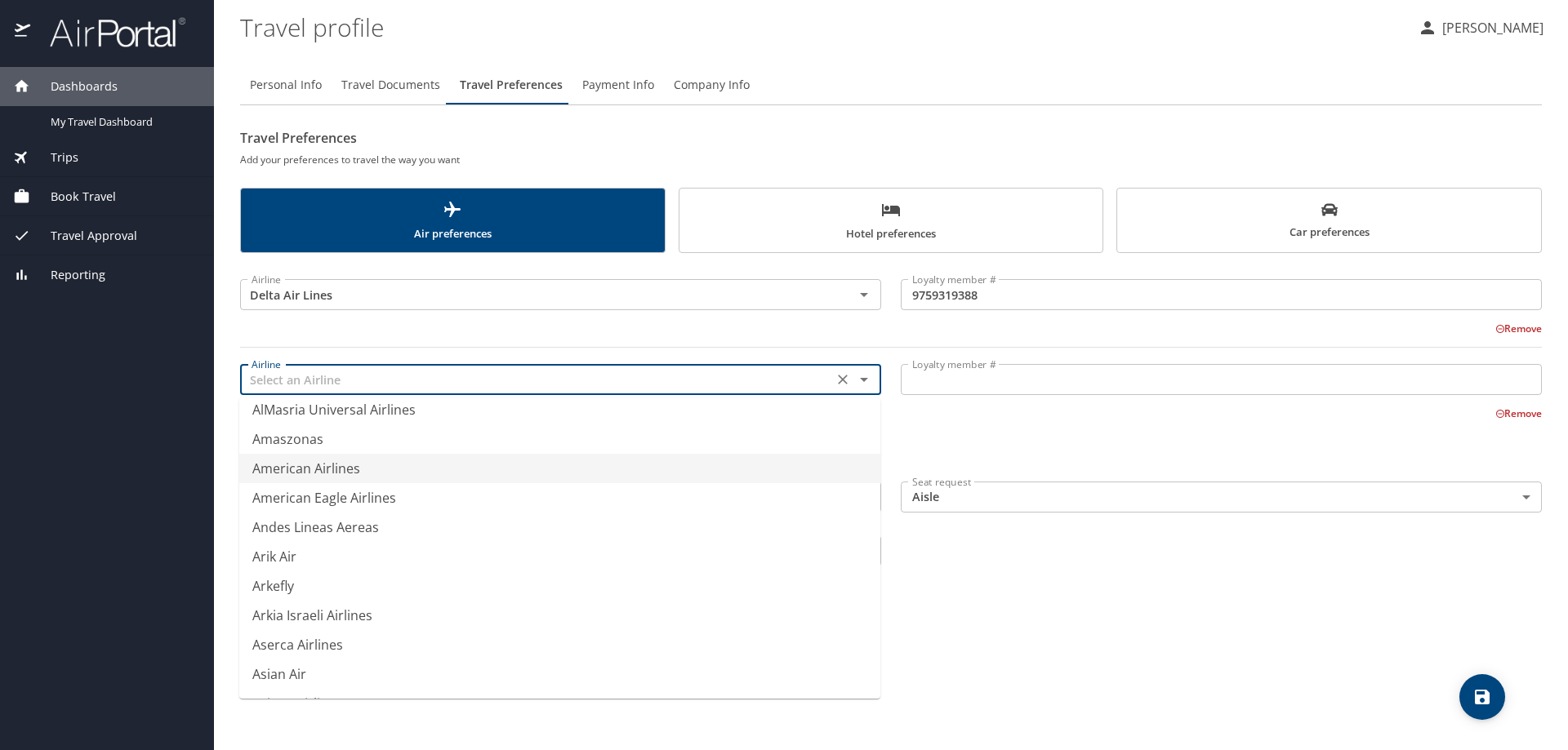
click at [333, 469] on li "American Airlines" at bounding box center [559, 469] width 641 height 30
type input "American Airlines"
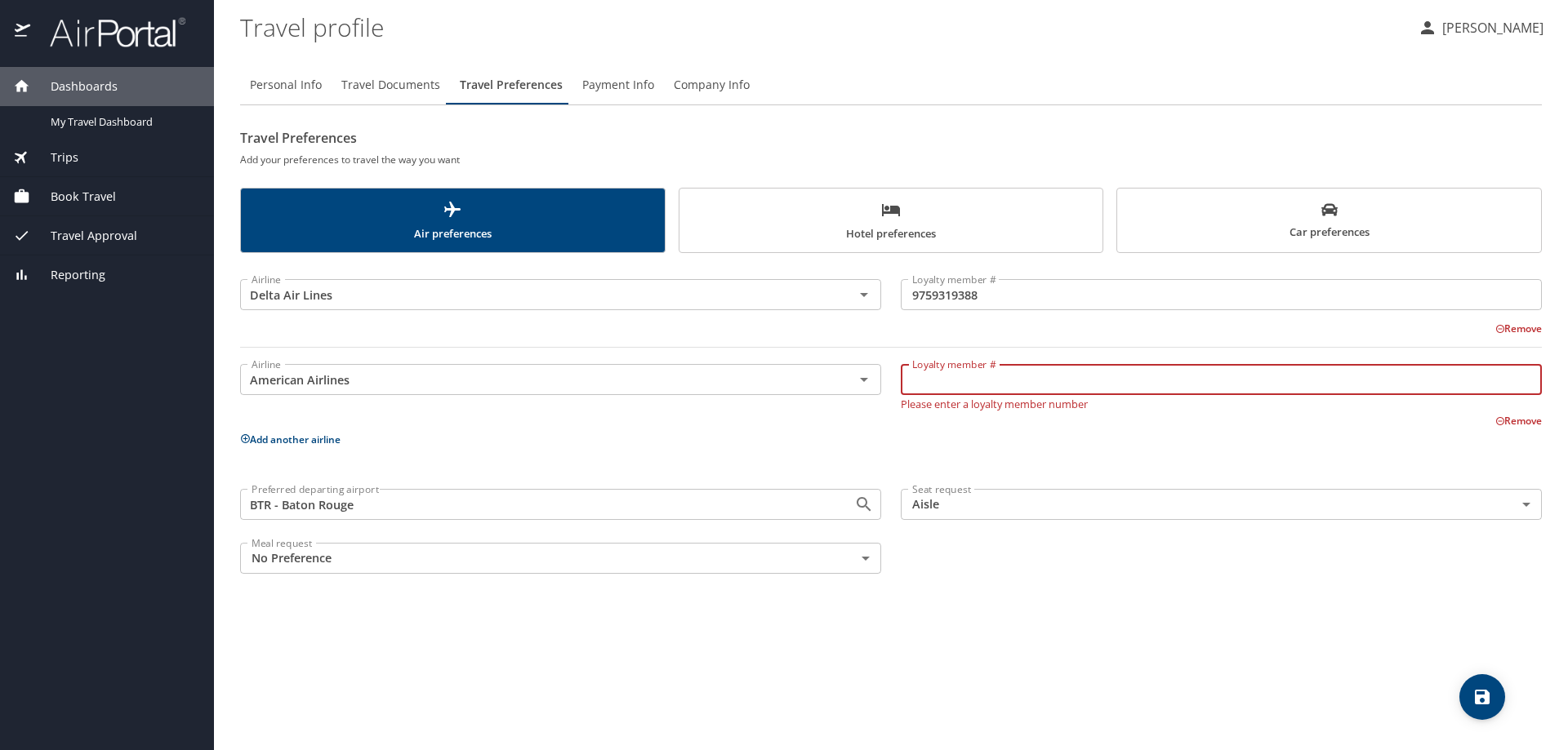
click at [945, 382] on input "Loyalty member #" at bounding box center [1221, 378] width 641 height 31
type input "4Y3TN62"
click at [923, 450] on div "Airline Delta Air Lines Airline Loyalty member # 9759319388 Loyalty member # Re…" at bounding box center [890, 423] width 1301 height 321
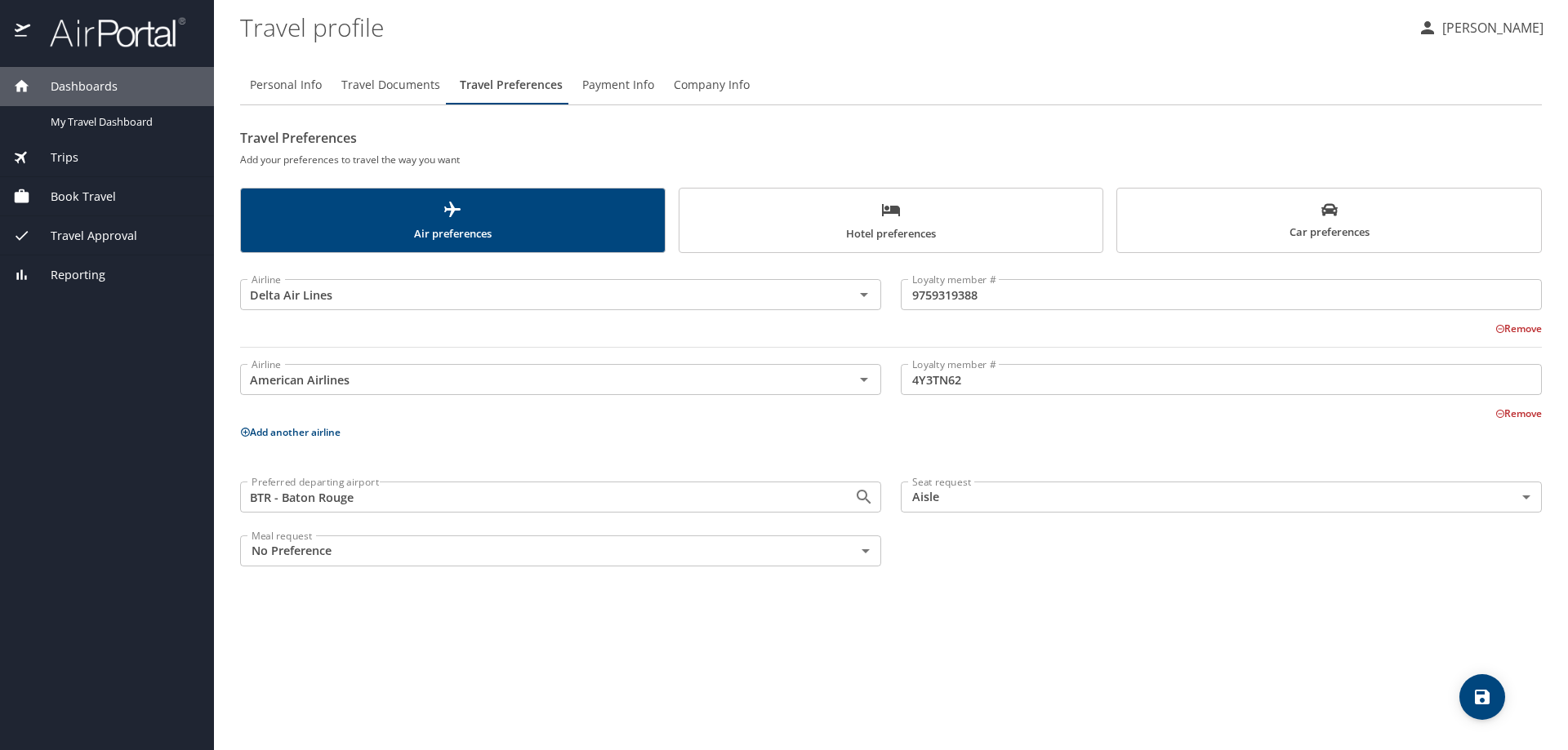
click at [616, 85] on span "Payment Info" at bounding box center [617, 85] width 72 height 21
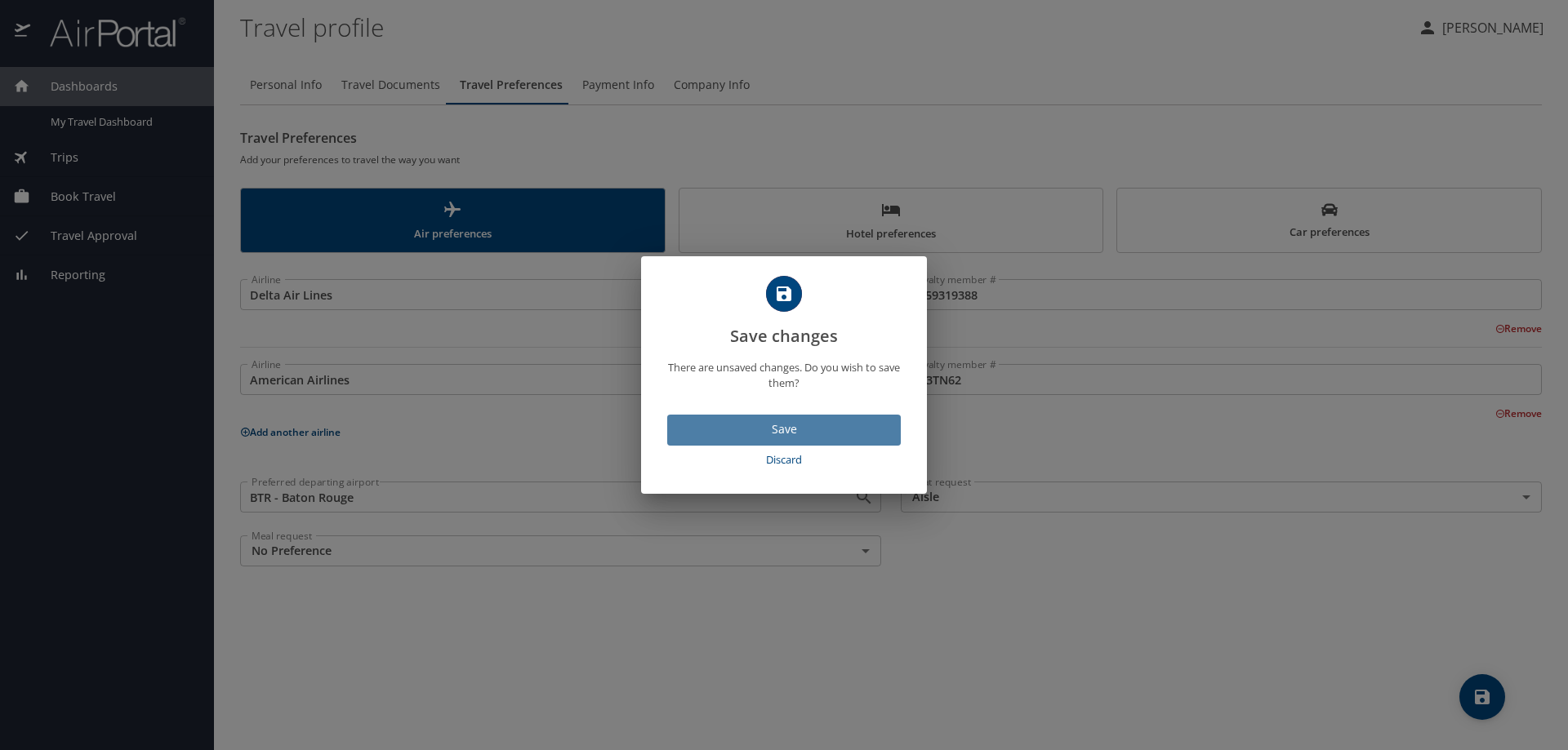
click at [781, 424] on span "Save" at bounding box center [783, 429] width 207 height 21
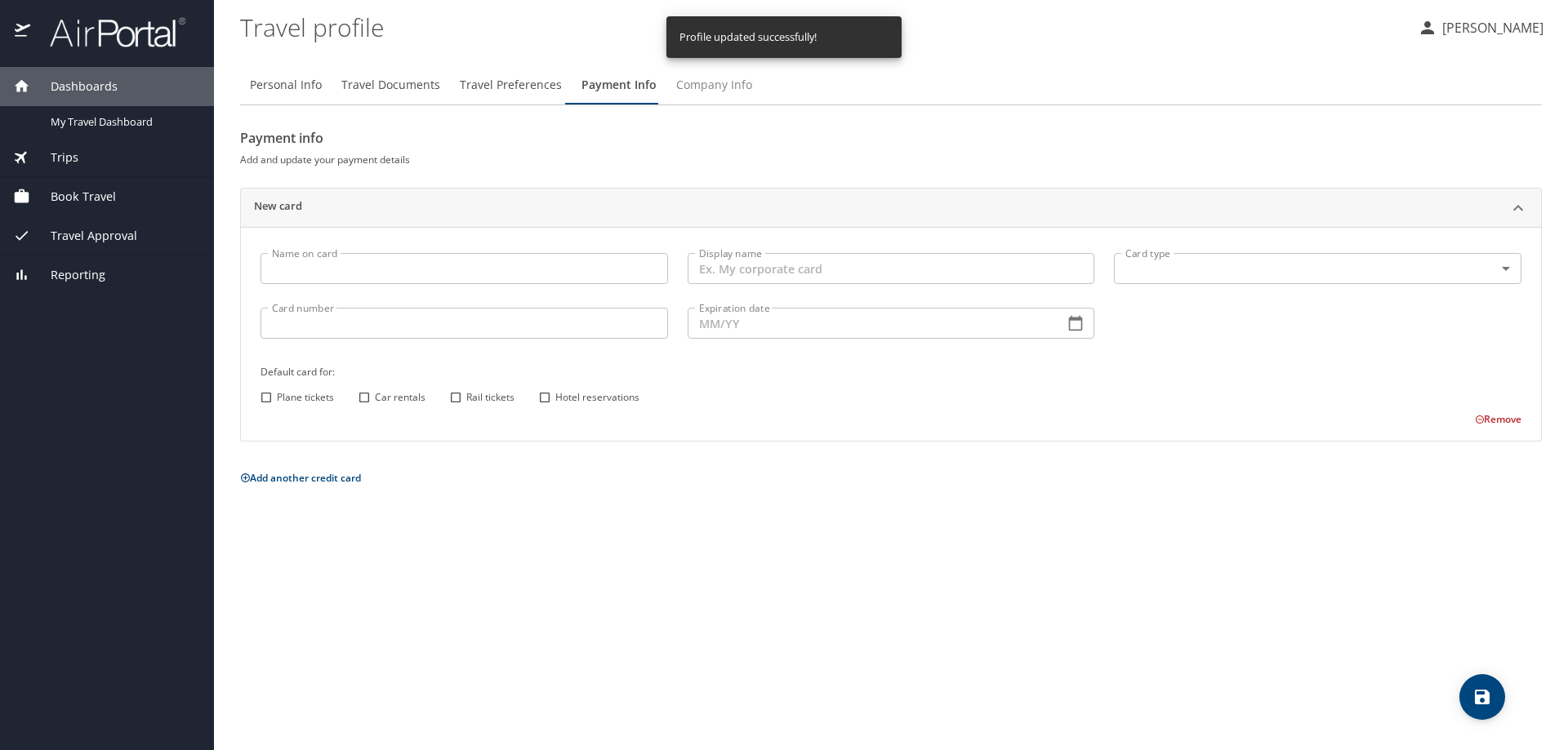
click at [709, 84] on span "Company Info" at bounding box center [714, 85] width 76 height 21
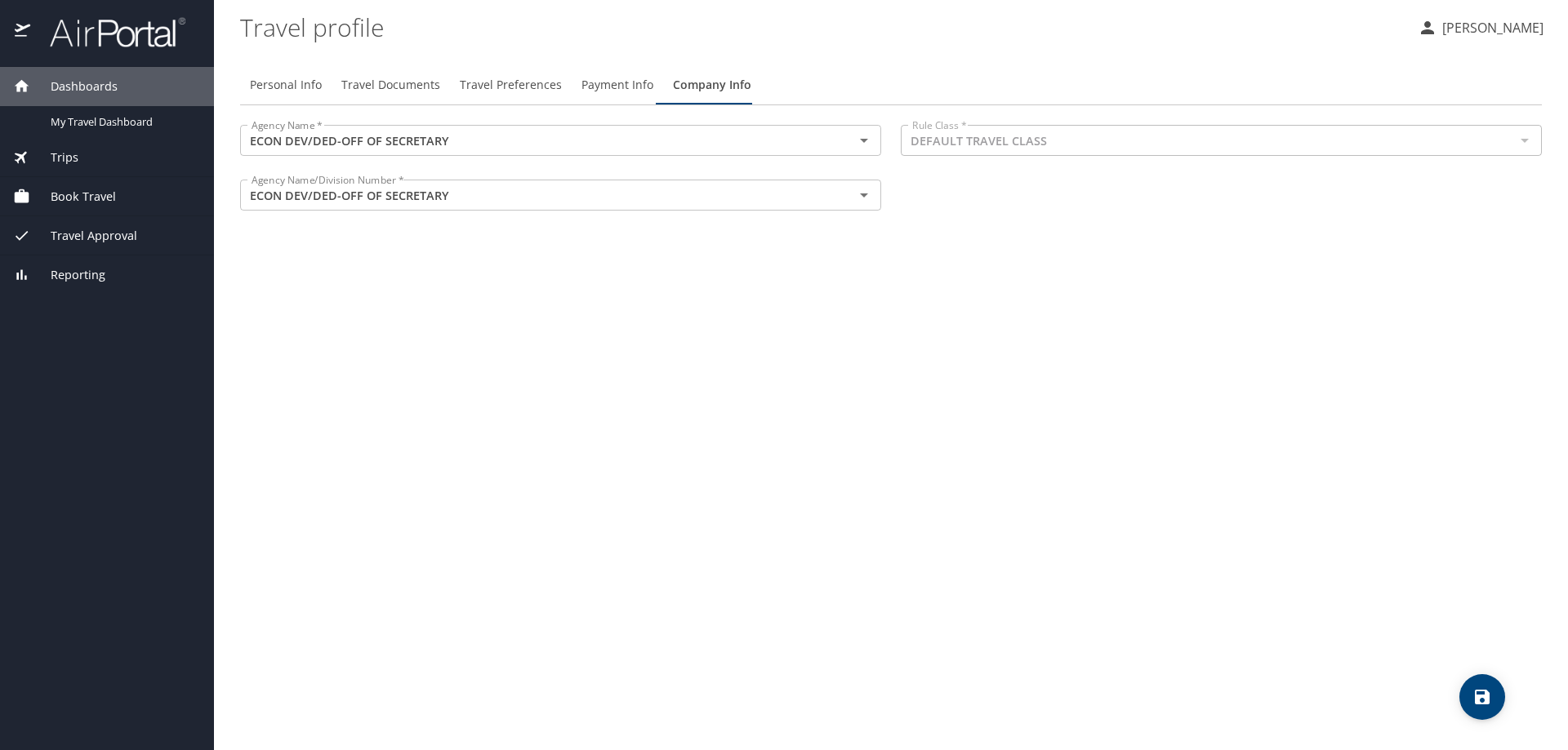
click at [80, 85] on span "Dashboards" at bounding box center [73, 86] width 87 height 18
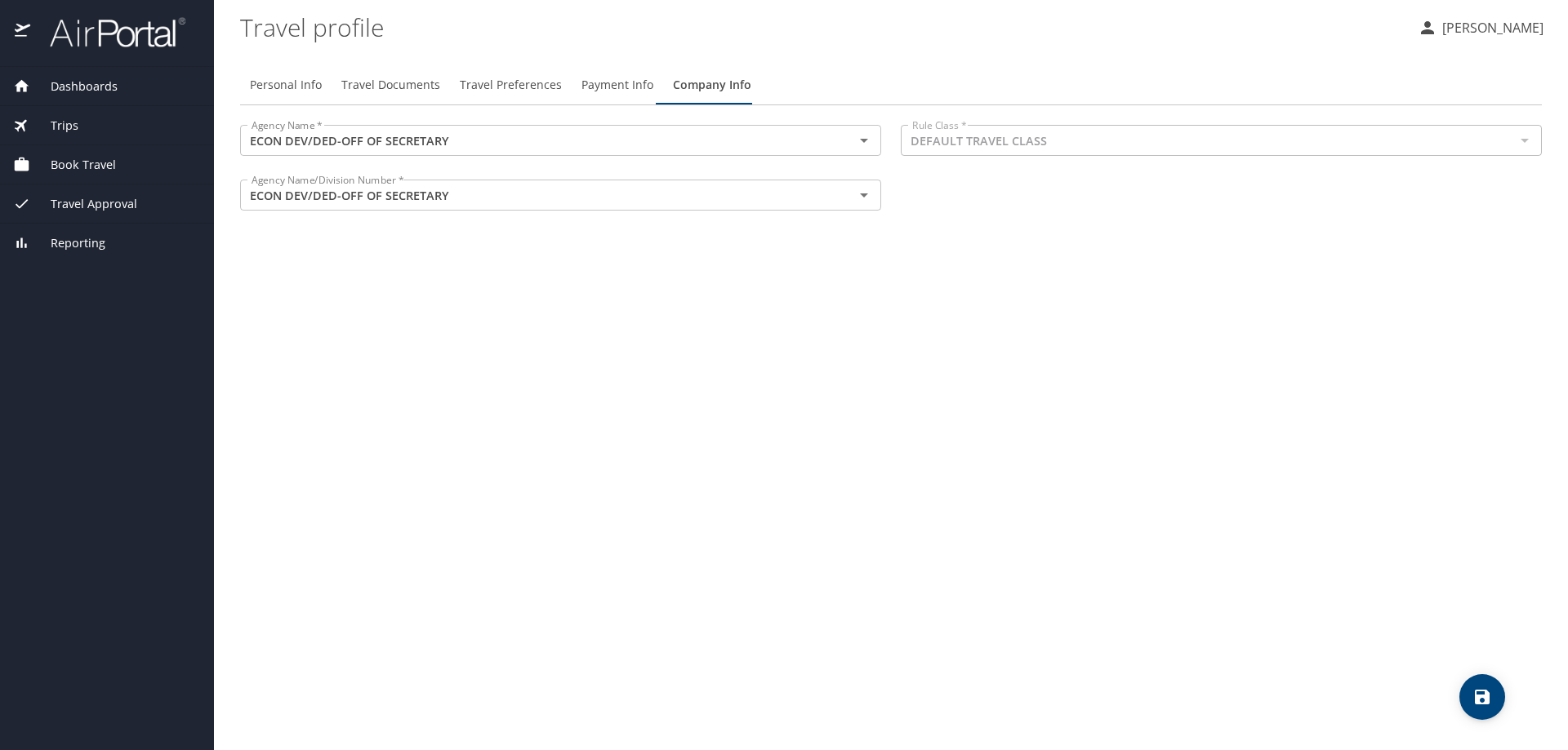
click at [80, 85] on span "Dashboards" at bounding box center [73, 86] width 87 height 18
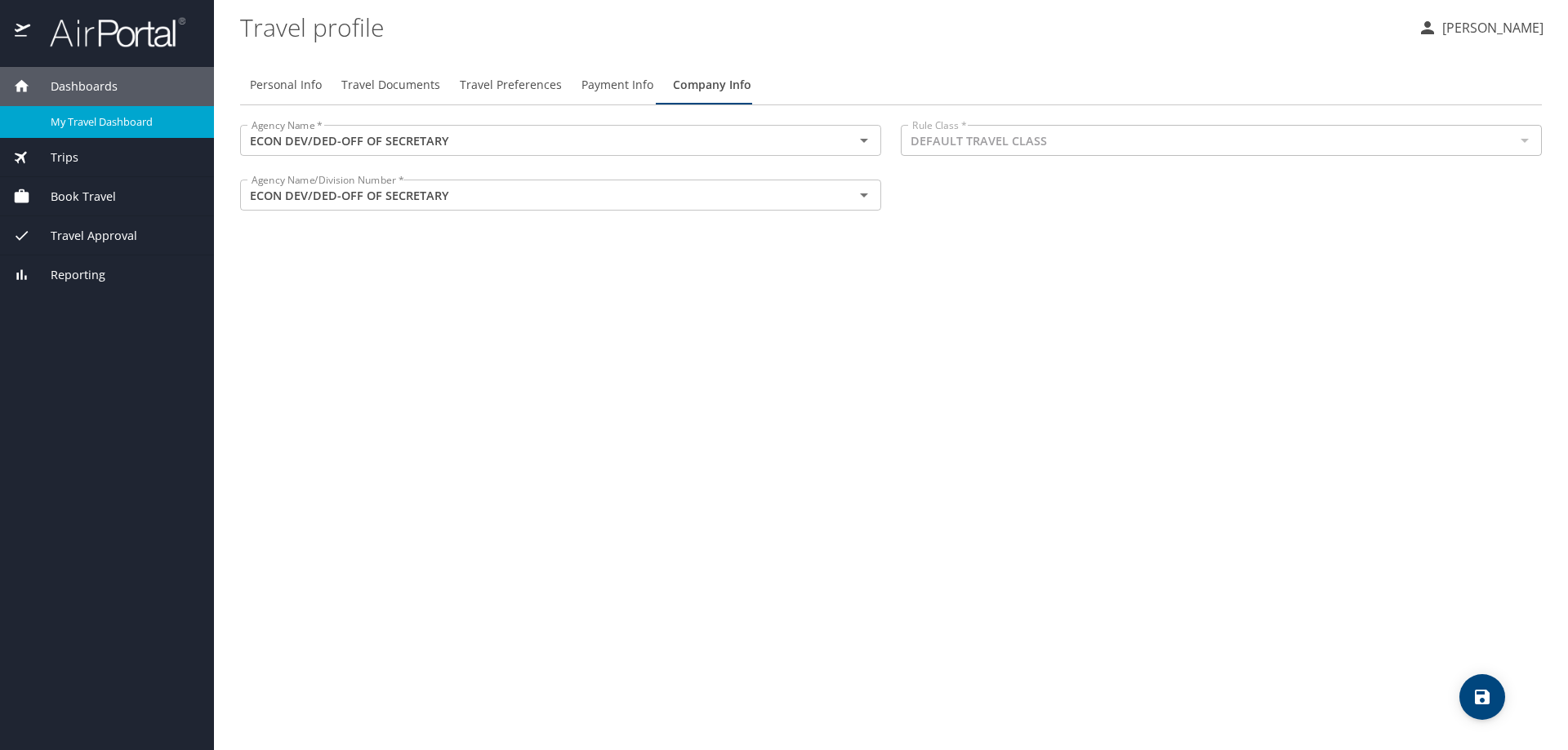
click at [80, 117] on span "My Travel Dashboard" at bounding box center [122, 122] width 144 height 16
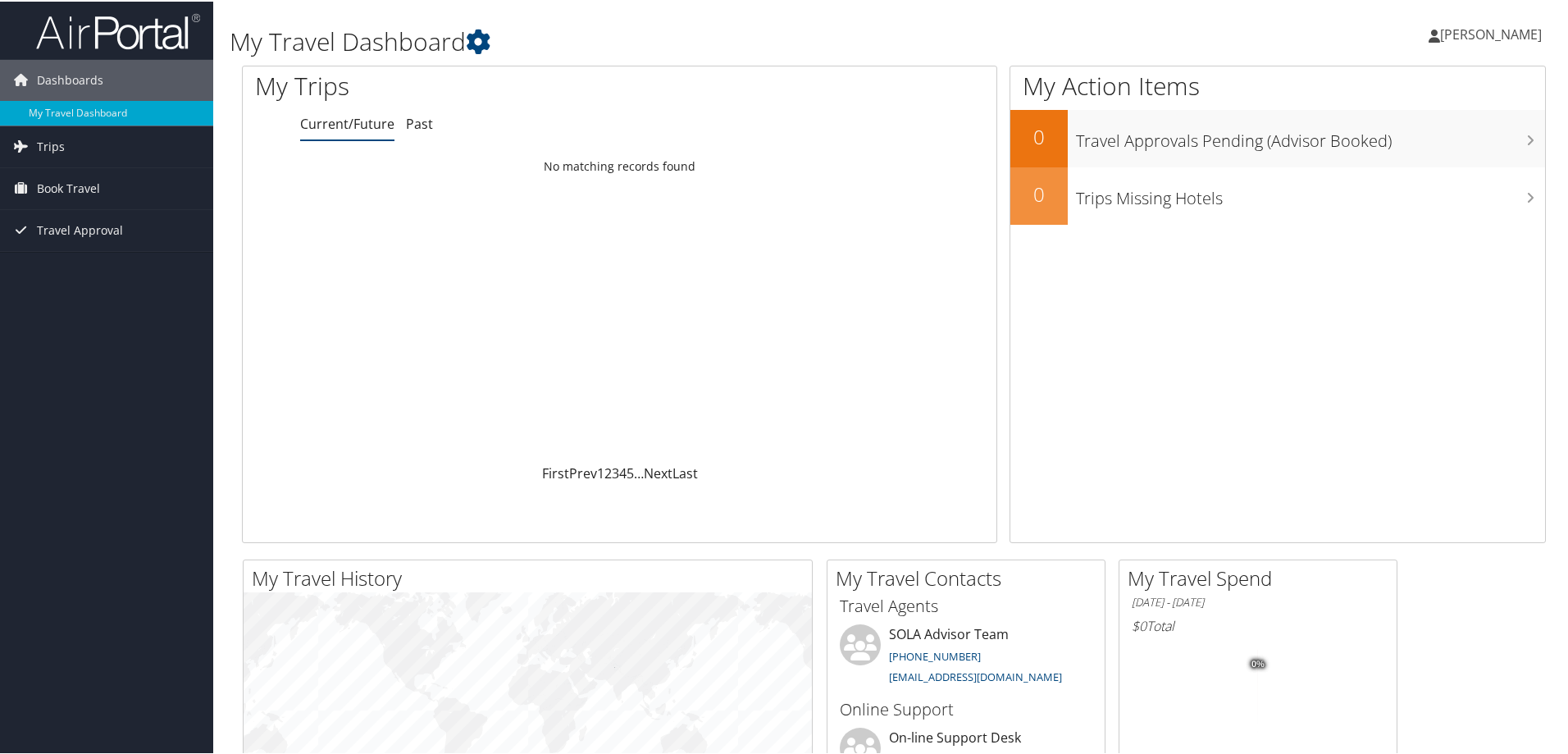
click at [1476, 30] on span "Howard Veeder" at bounding box center [1491, 33] width 102 height 18
click at [1402, 114] on link "Travel Agency Contacts" at bounding box center [1448, 119] width 183 height 28
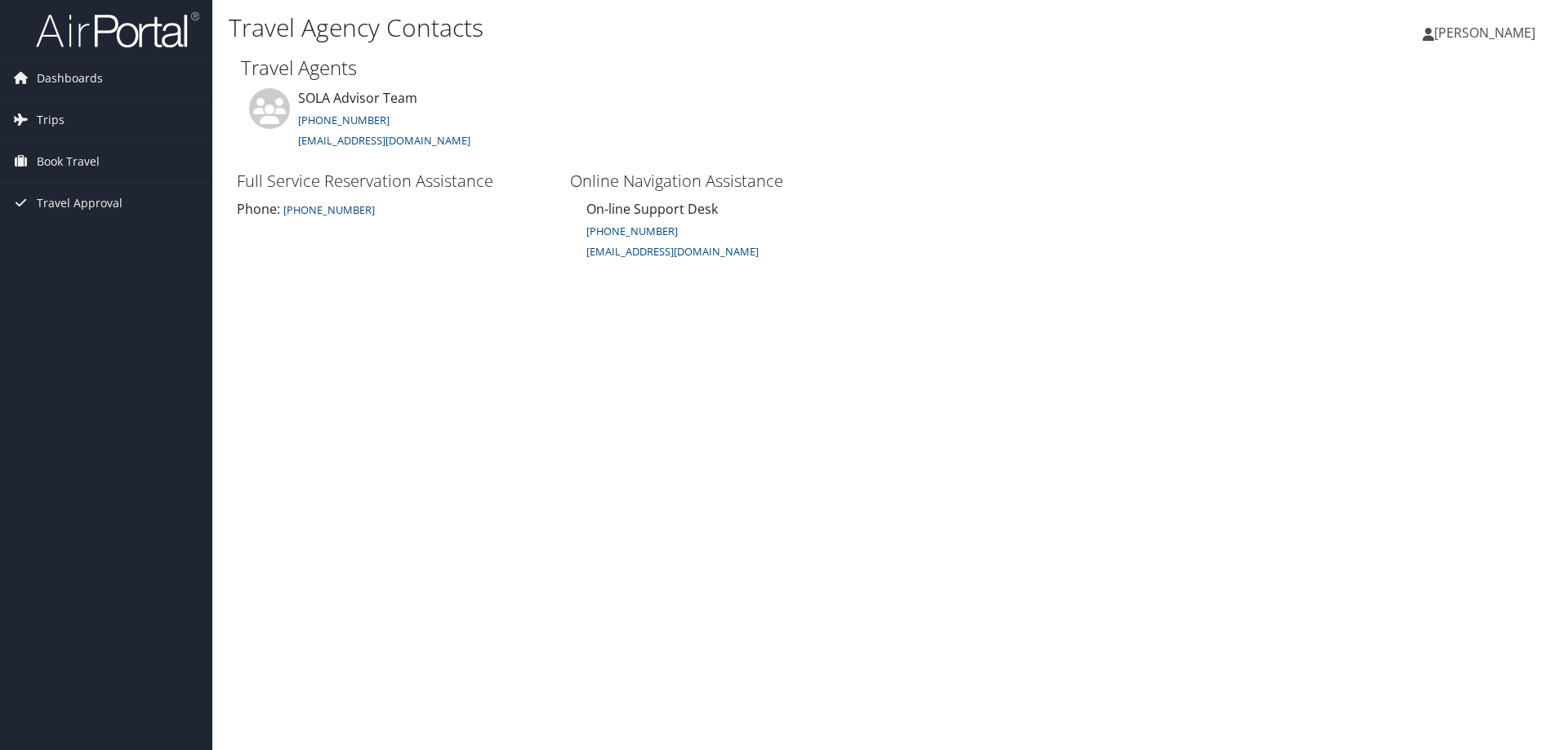
click at [1467, 30] on span "[PERSON_NAME]" at bounding box center [1485, 33] width 101 height 18
click at [1356, 85] on link "My Settings" at bounding box center [1443, 90] width 182 height 28
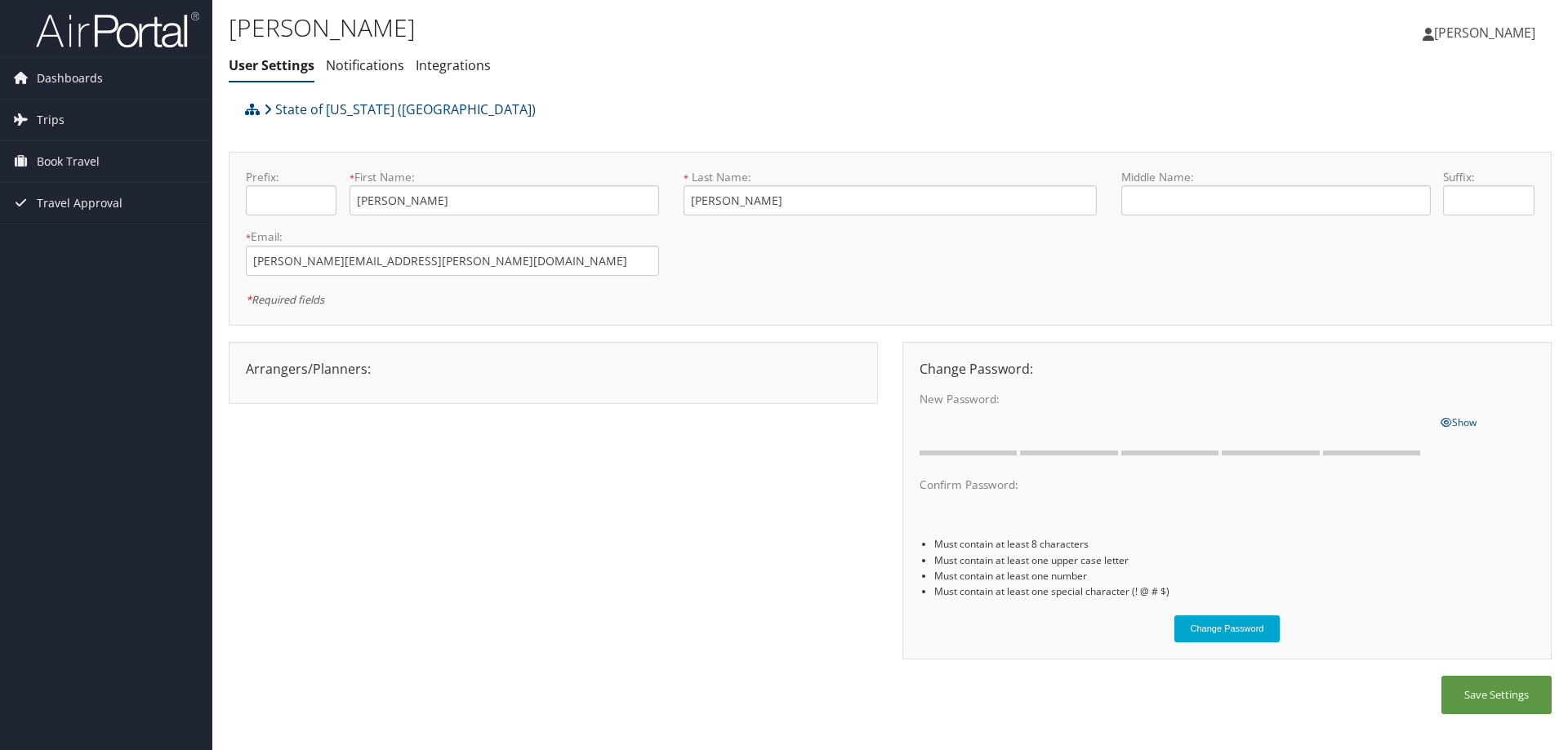
click at [1478, 30] on span "[PERSON_NAME]" at bounding box center [1485, 33] width 101 height 18
click at [1373, 264] on link "Sign Out" at bounding box center [1443, 267] width 182 height 28
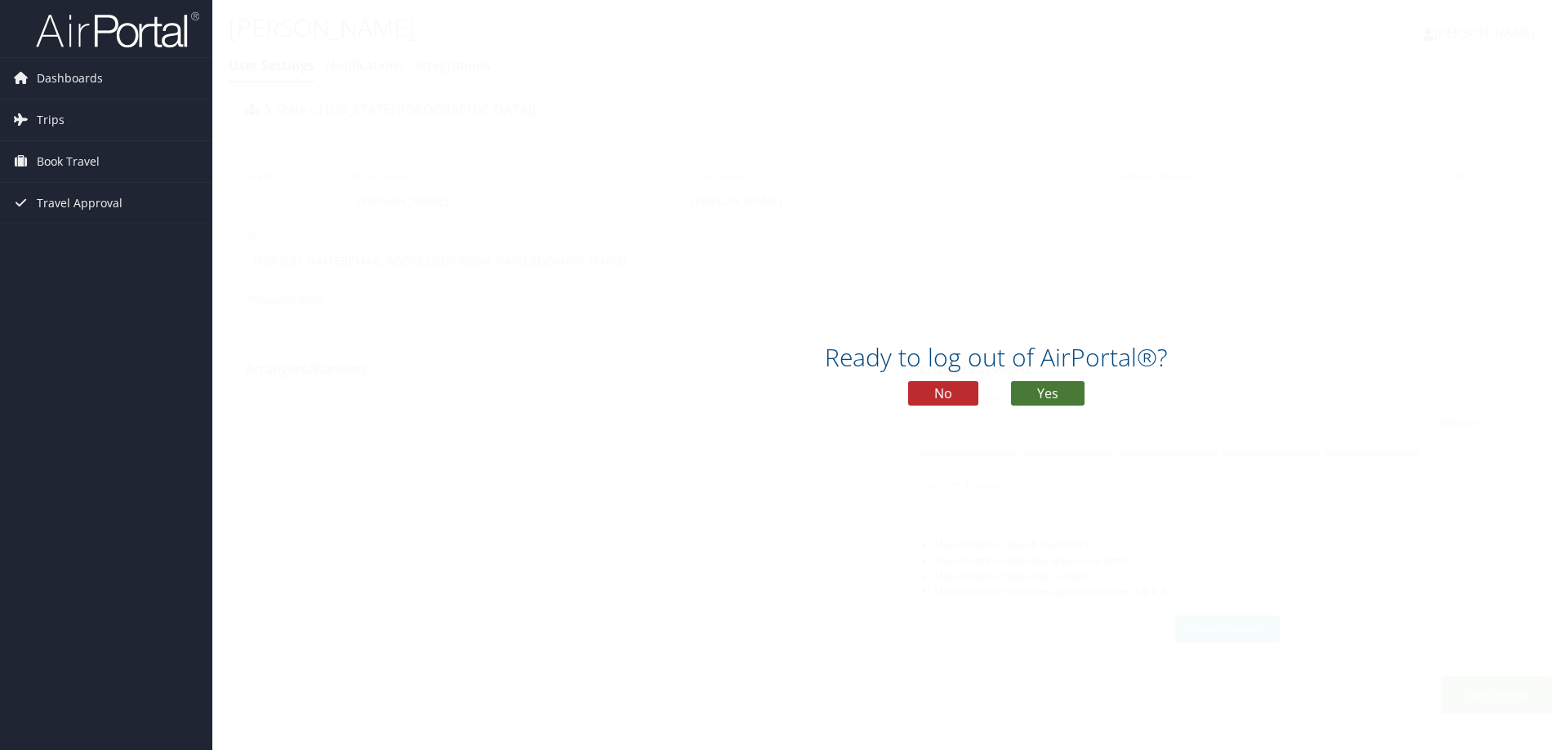
click at [1047, 396] on button "Yes" at bounding box center [1048, 393] width 73 height 25
